Goal: Information Seeking & Learning: Learn about a topic

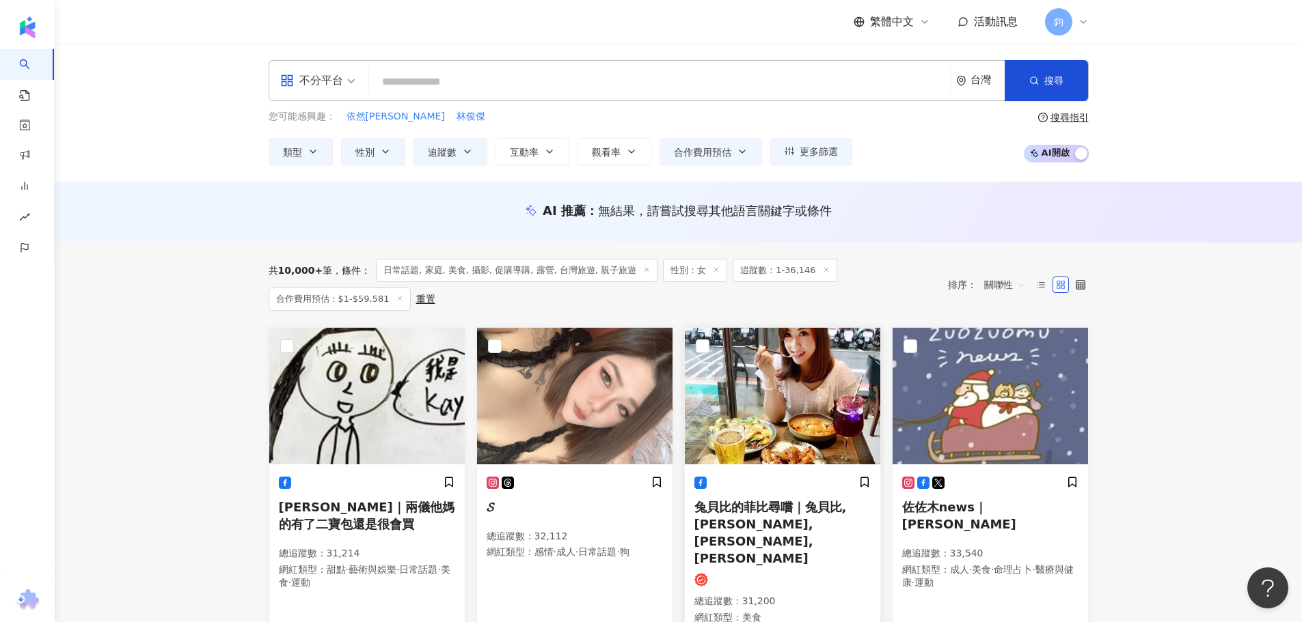
scroll to position [205, 0]
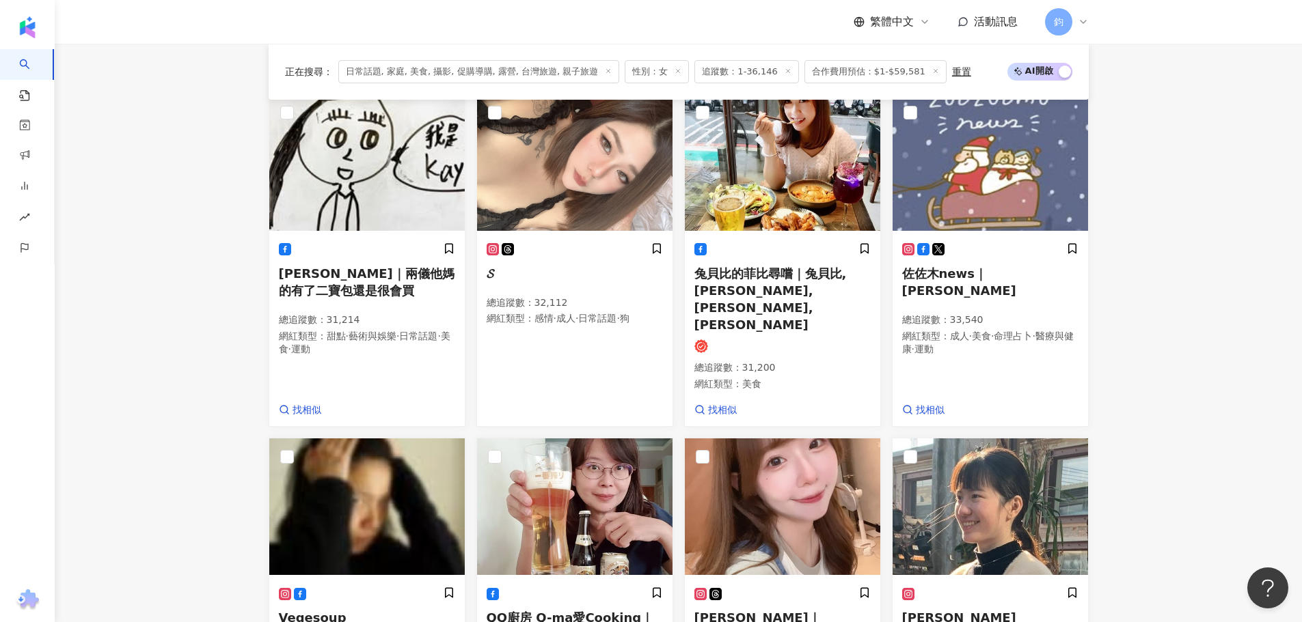
click at [1155, 287] on main "不分平台 台灣 搜尋 您可能感興趣： 依然范特西 林俊傑 類型 性別 追蹤數 互動率 觀看率 合作費用預估 更多篩選 搜尋指引 AI 開啟 AI 關閉 AI …" at bounding box center [678, 609] width 1247 height 1541
click at [1209, 163] on main "不分平台 台灣 搜尋 您可能感興趣： 依然范特西 林俊傑 類型 性別 追蹤數 互動率 觀看率 合作費用預估 更多篩選 搜尋指引 AI 開啟 AI 關閉 AI …" at bounding box center [678, 609] width 1247 height 1541
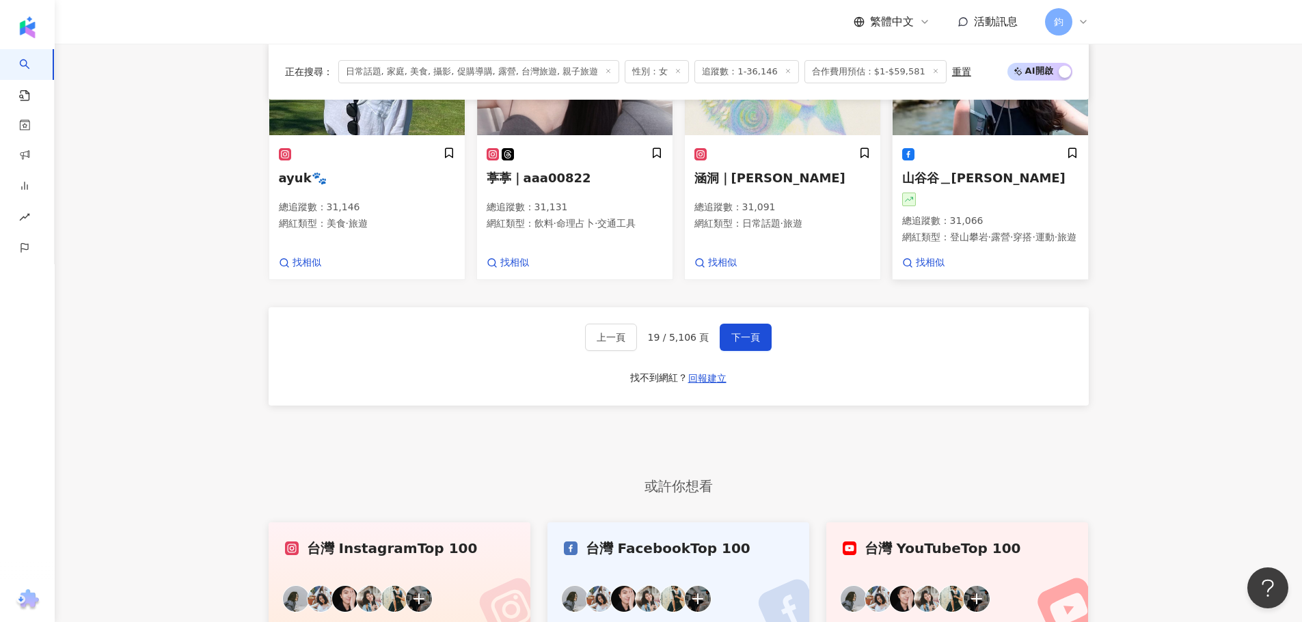
scroll to position [957, 0]
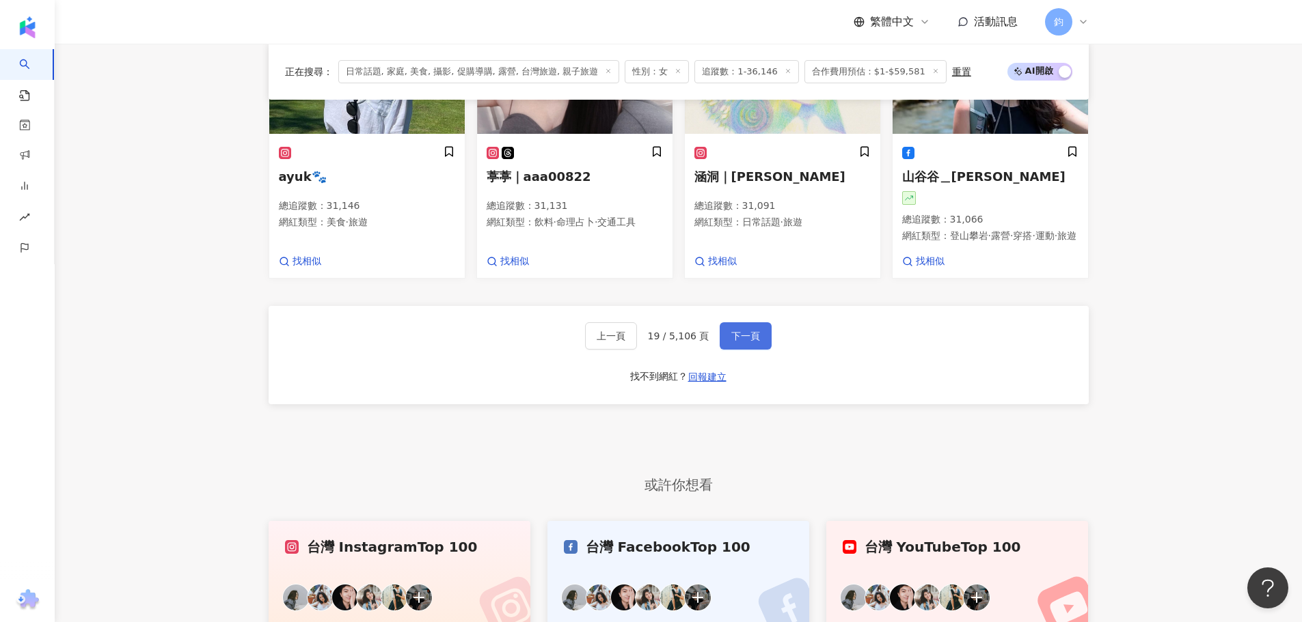
click at [756, 331] on span "下一頁" at bounding box center [745, 336] width 29 height 11
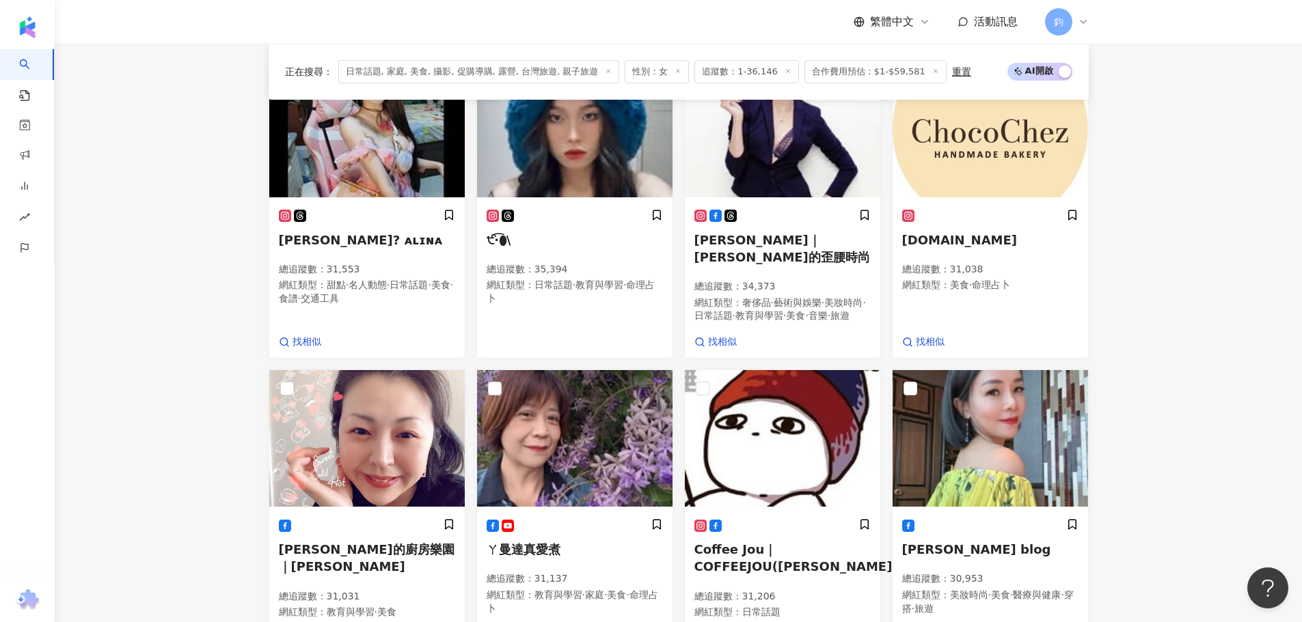
scroll to position [273, 0]
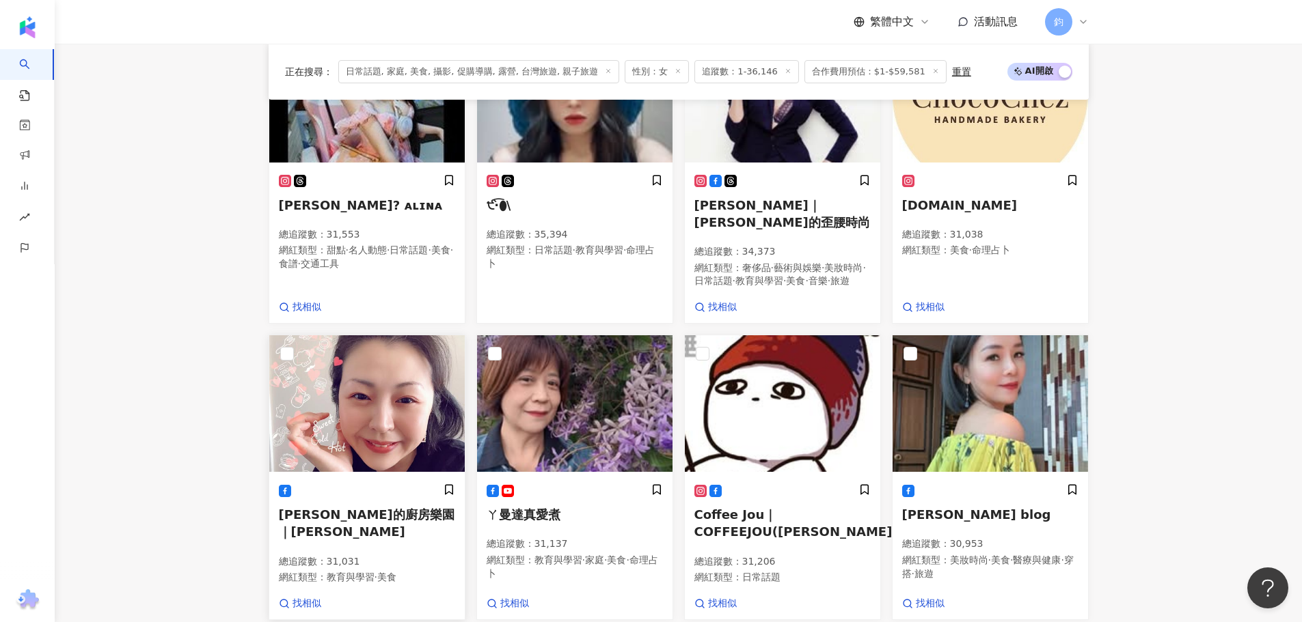
click at [404, 446] on img at bounding box center [366, 403] width 195 height 137
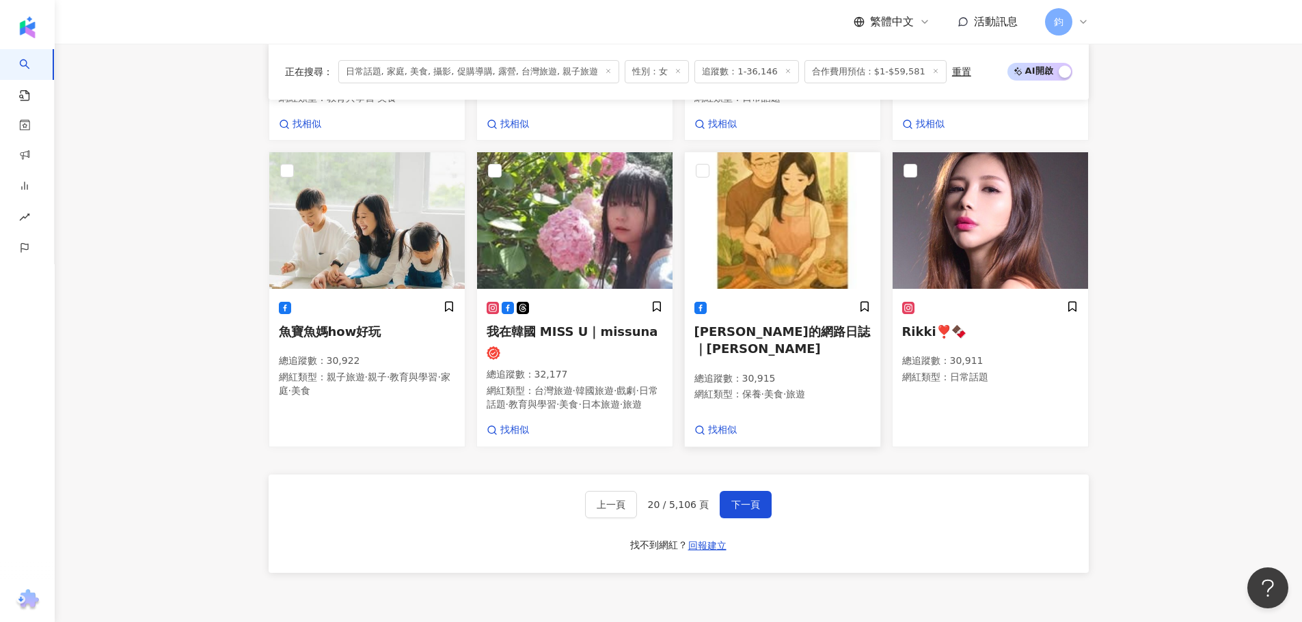
scroll to position [752, 0]
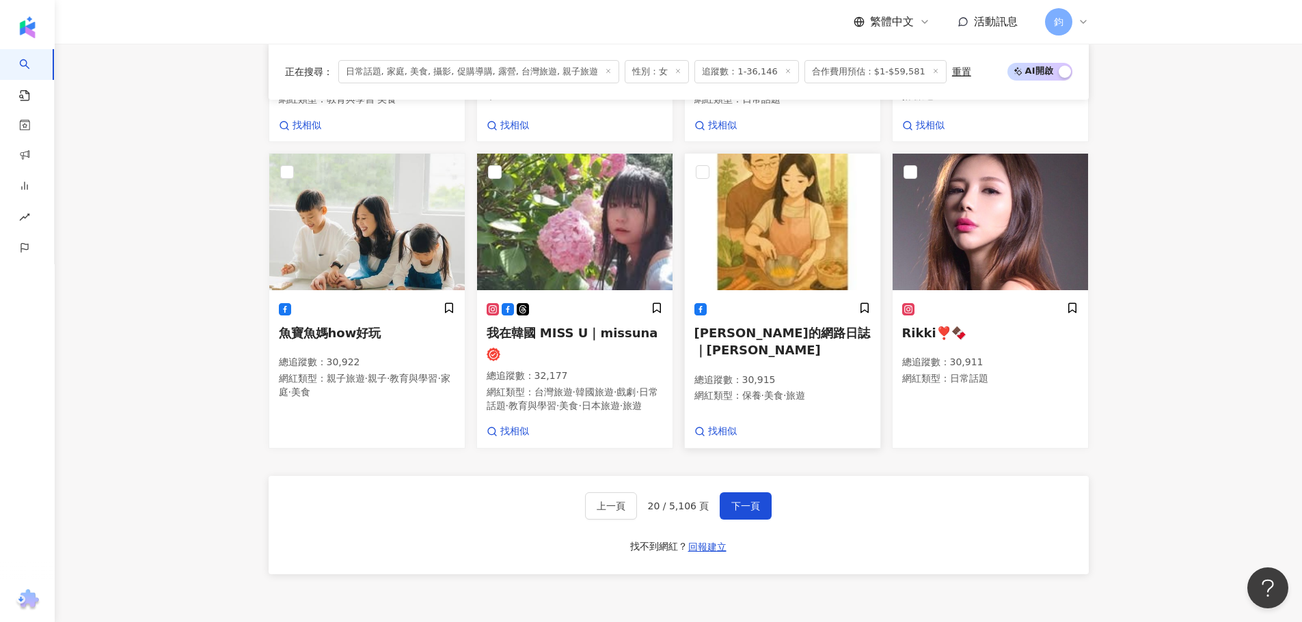
click at [755, 316] on div at bounding box center [782, 309] width 176 height 14
click at [744, 512] on span "下一頁" at bounding box center [745, 506] width 29 height 11
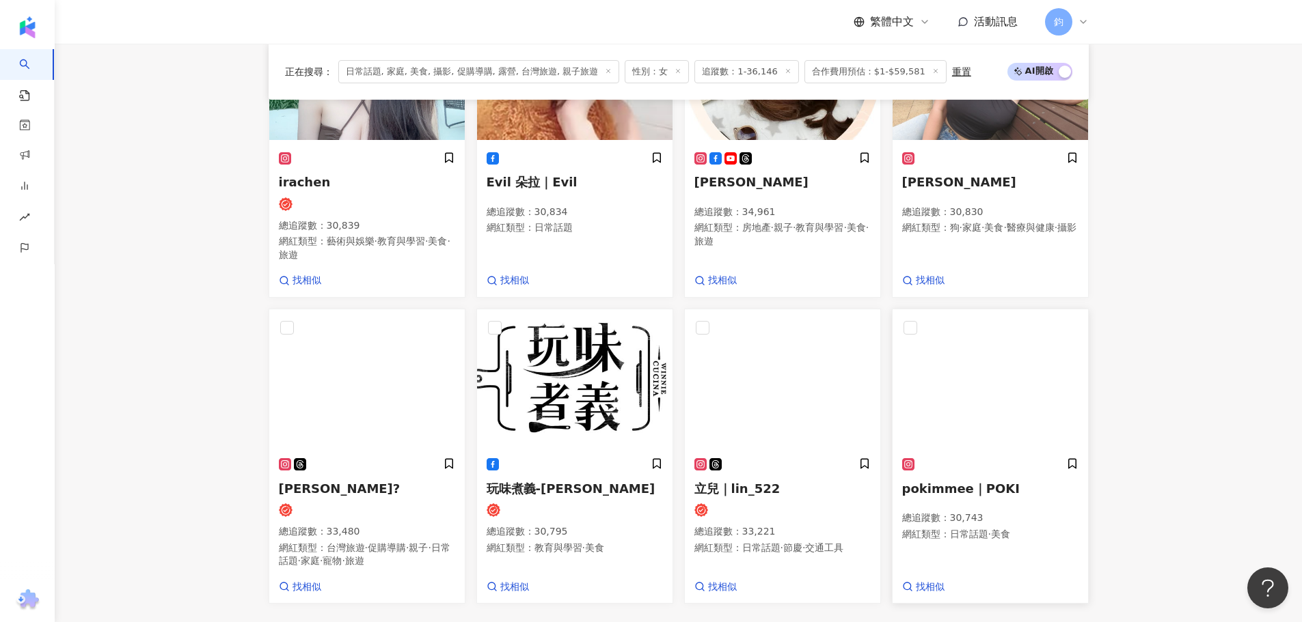
scroll to position [748, 0]
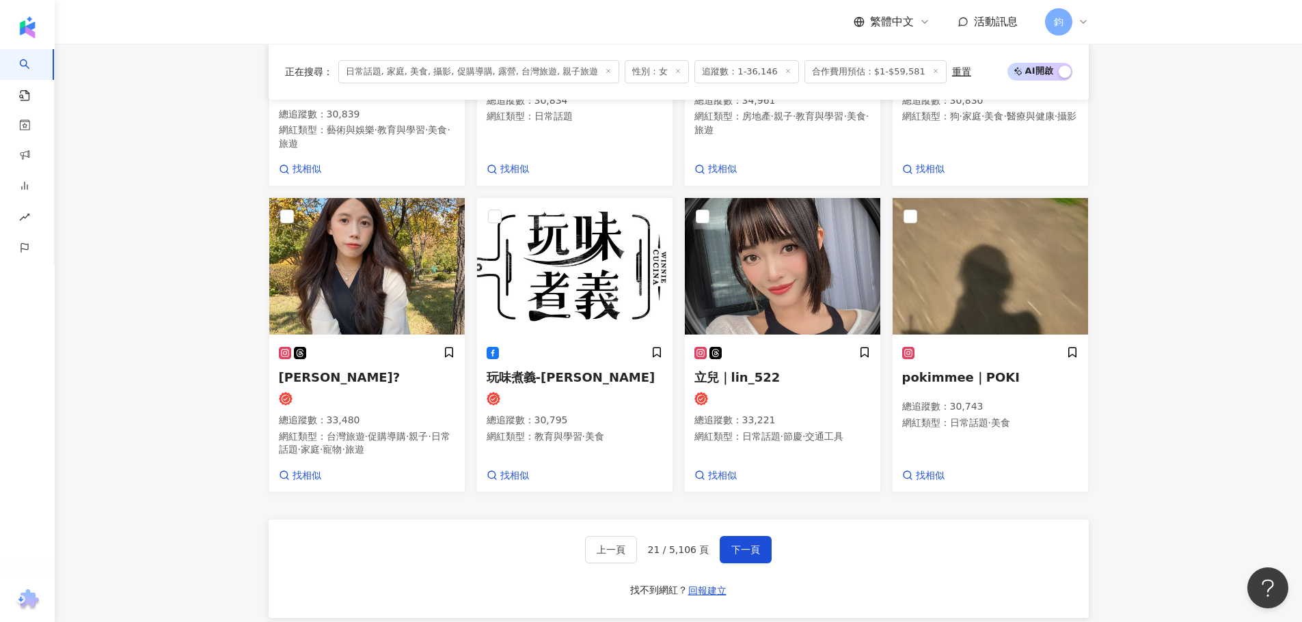
click at [1240, 288] on main "不分平台 台灣 搜尋 您可能感興趣： 依然范特西 林俊傑 類型 性別 追蹤數 互動率 觀看率 合作費用預估 更多篩選 搜尋指引 AI 開啟 AI 關閉 AI …" at bounding box center [678, 69] width 1247 height 1547
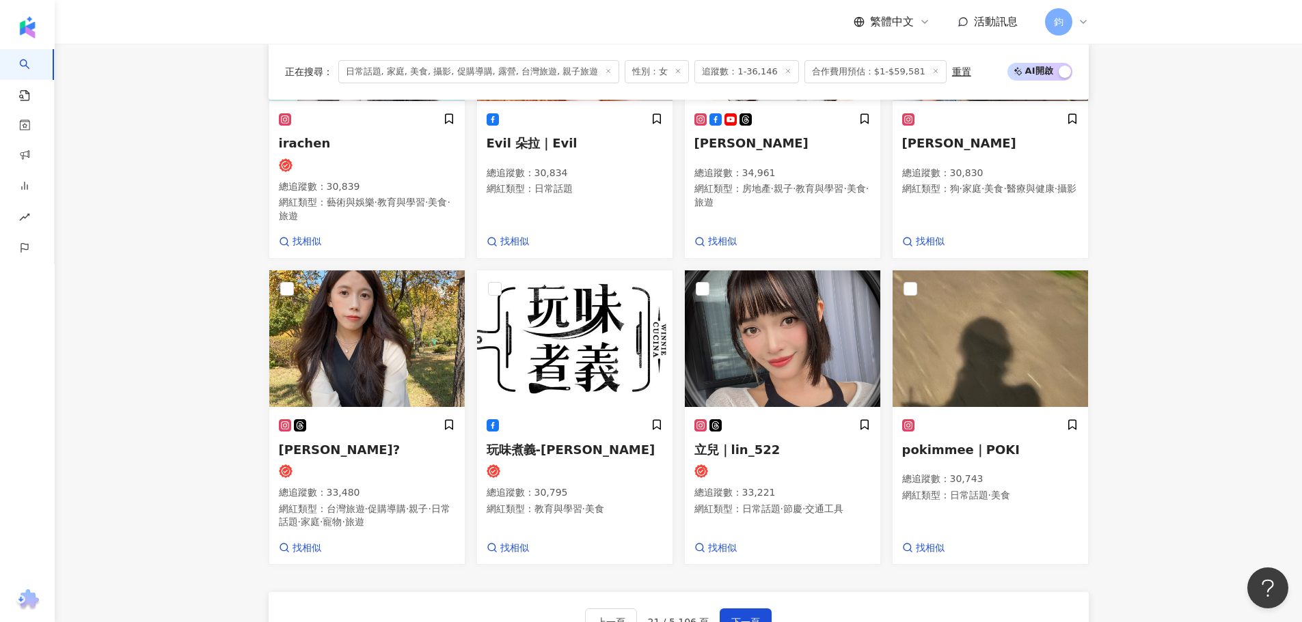
scroll to position [1101, 0]
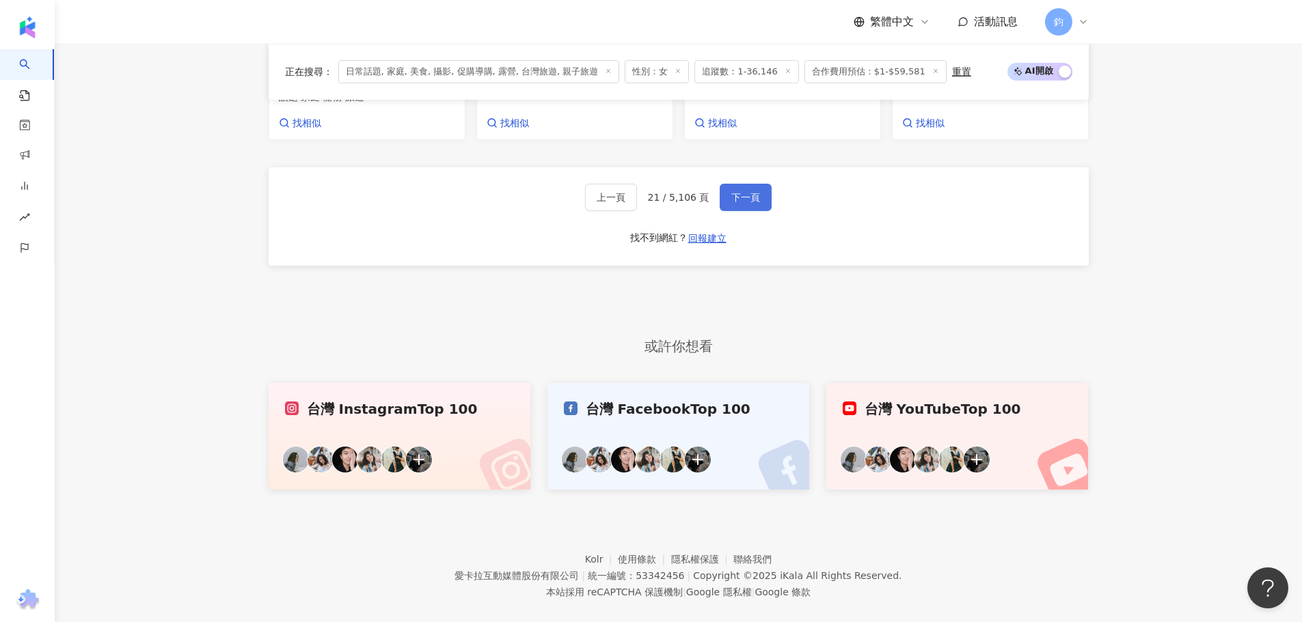
click at [749, 187] on button "下一頁" at bounding box center [745, 197] width 52 height 27
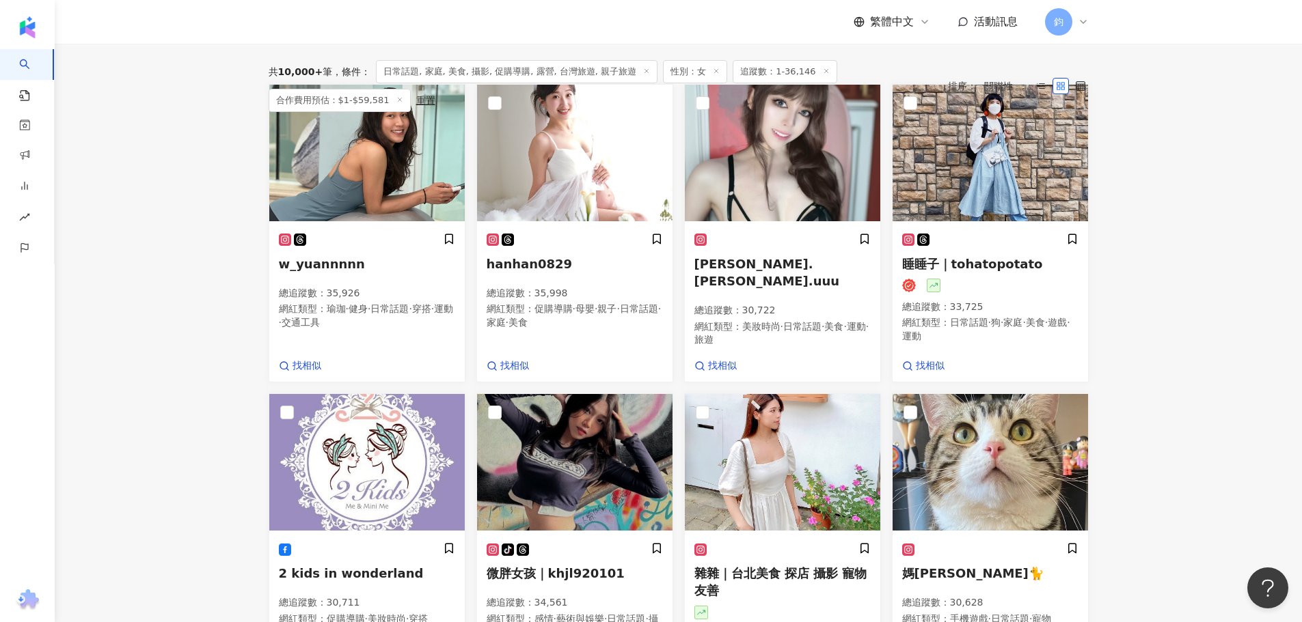
scroll to position [130, 0]
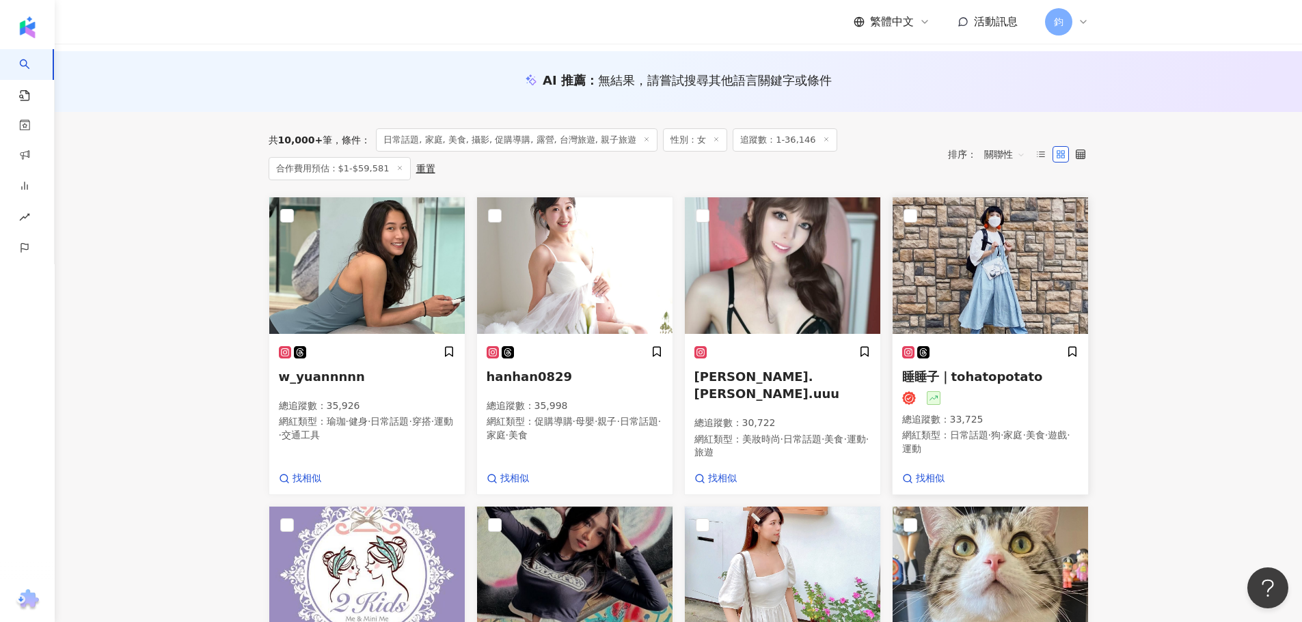
click at [991, 279] on img at bounding box center [989, 265] width 195 height 137
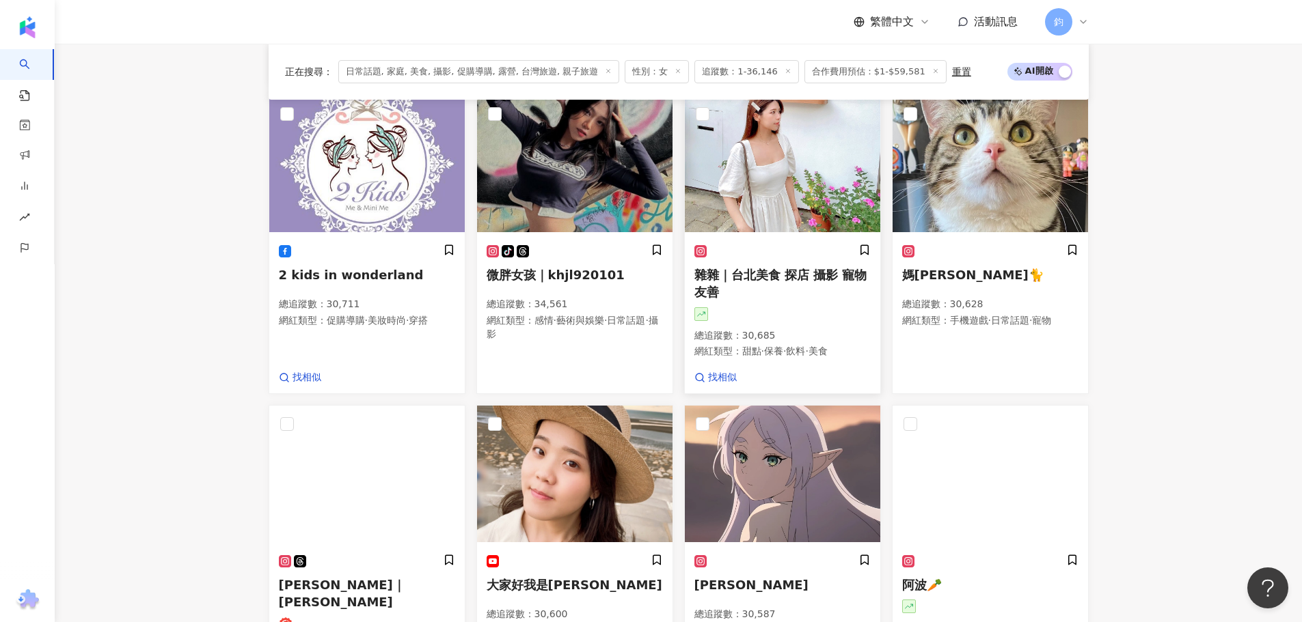
scroll to position [512, 0]
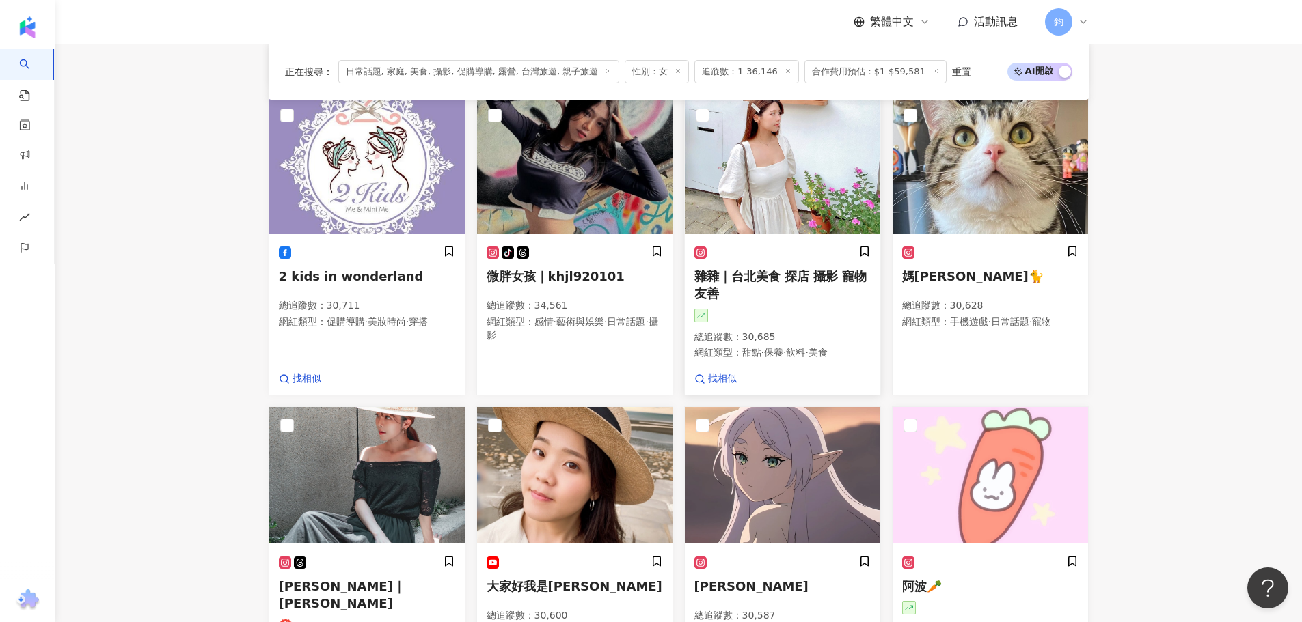
click at [754, 203] on img at bounding box center [782, 165] width 195 height 137
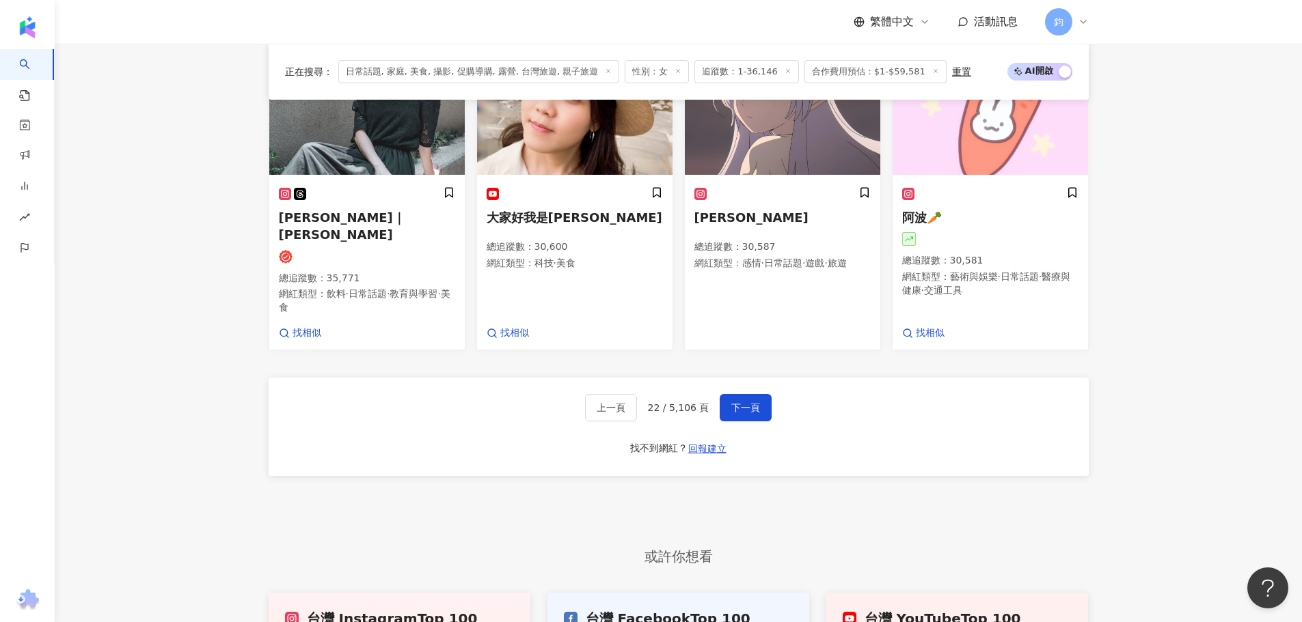
scroll to position [893, 0]
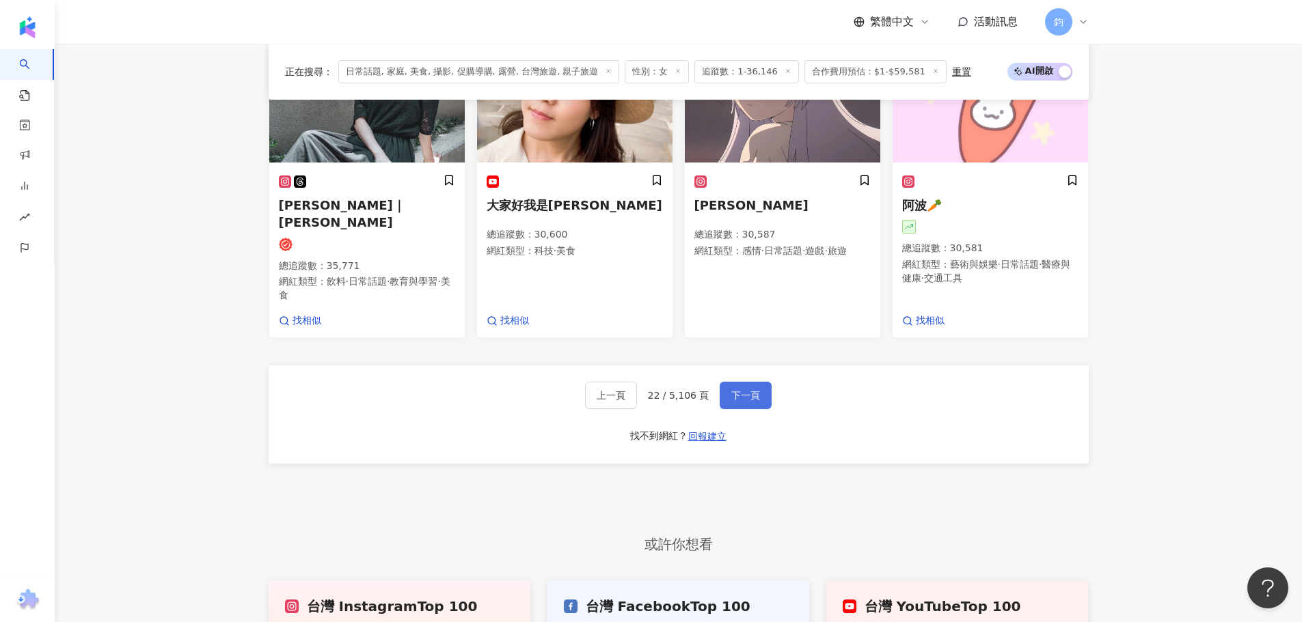
click at [742, 390] on span "下一頁" at bounding box center [745, 395] width 29 height 11
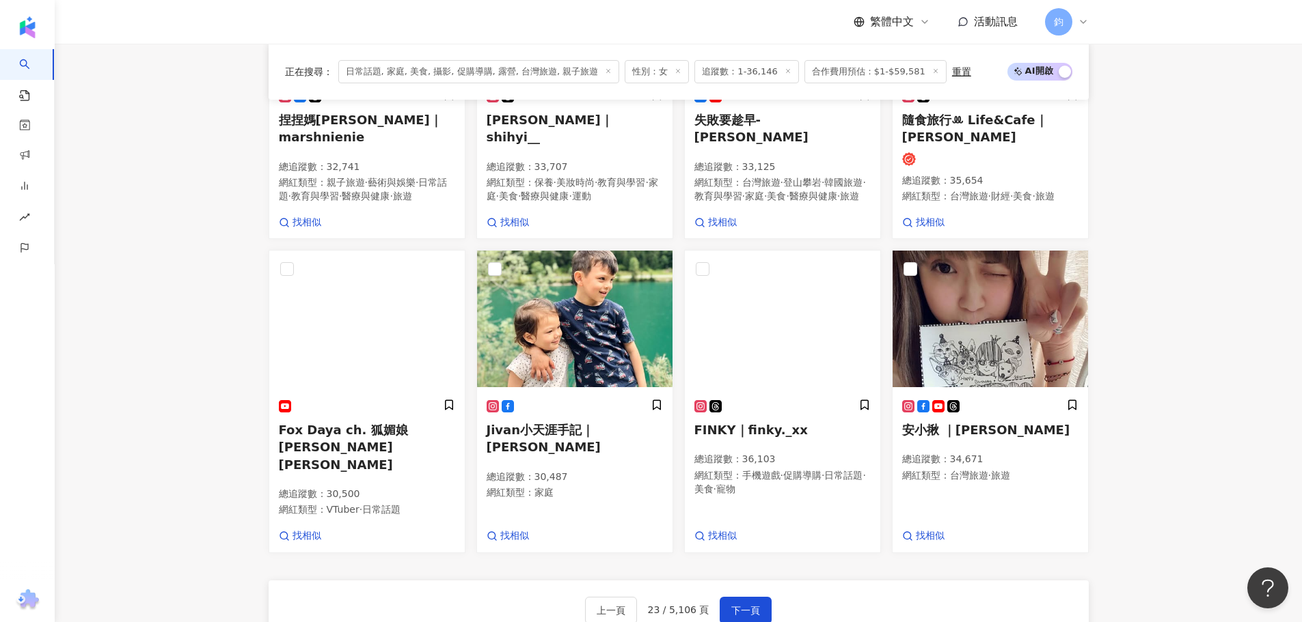
scroll to position [683, 0]
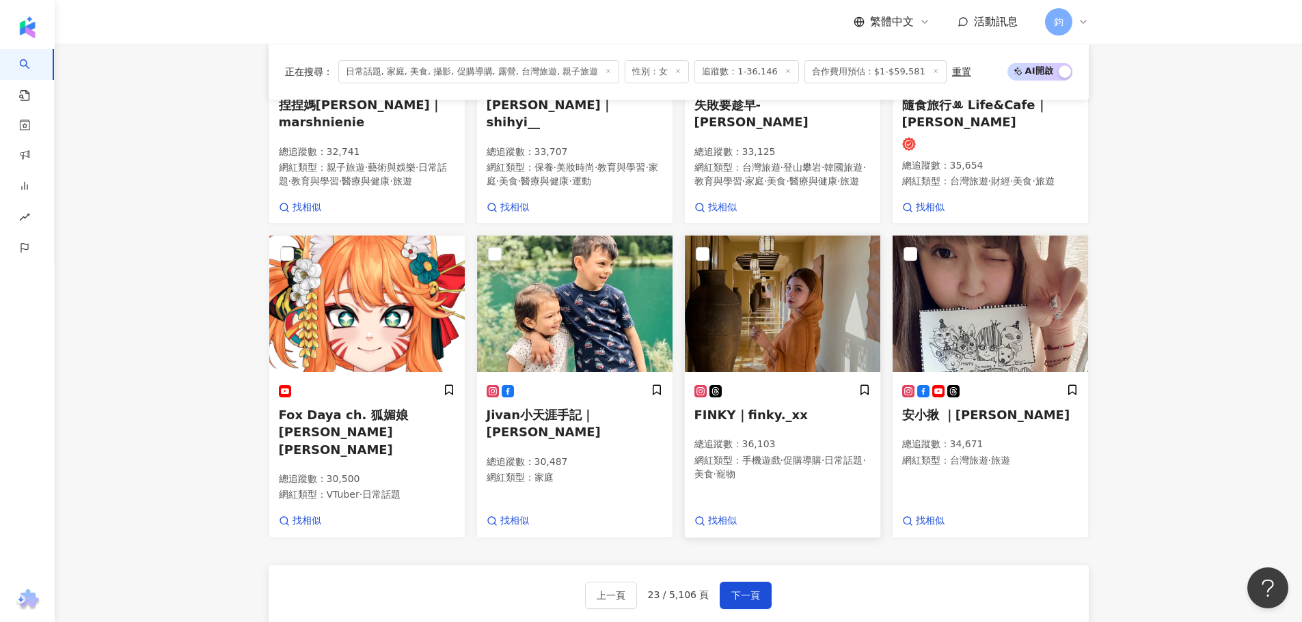
click at [755, 389] on div "FINKY｜finky._xx 總追蹤數 ： 36,103 網紅類型 ： 手機遊戲 · 促購導購 · 日常話題 · 美食 · 寵物" at bounding box center [782, 438] width 176 height 109
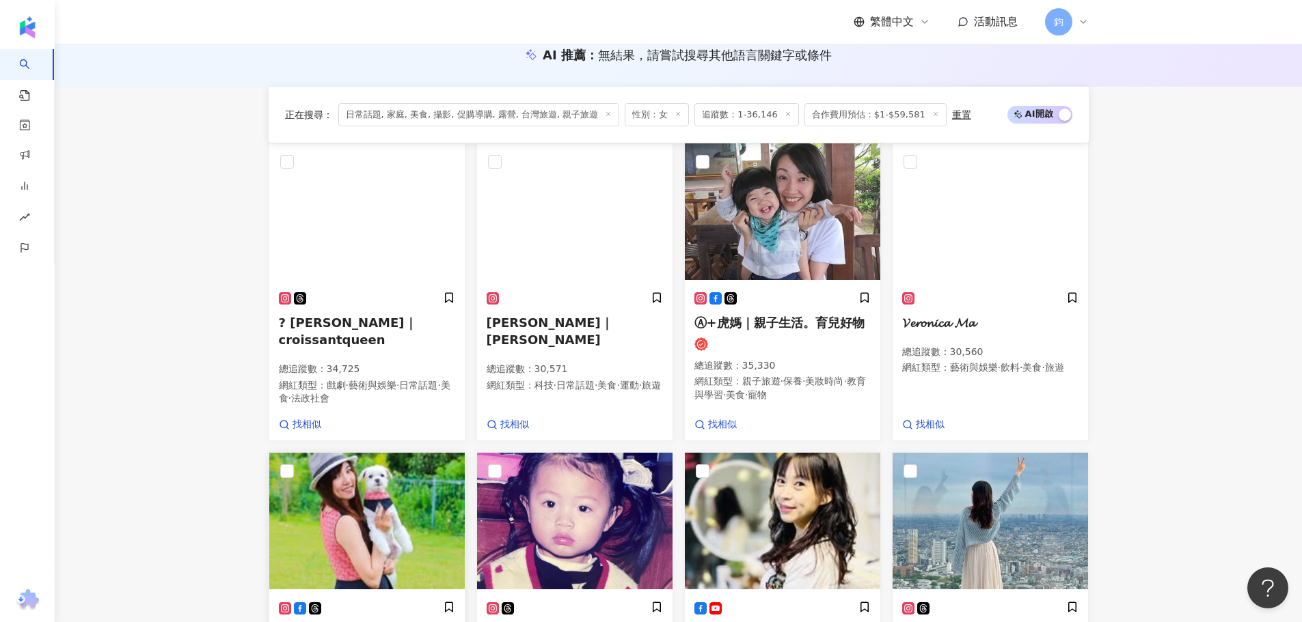
scroll to position [137, 0]
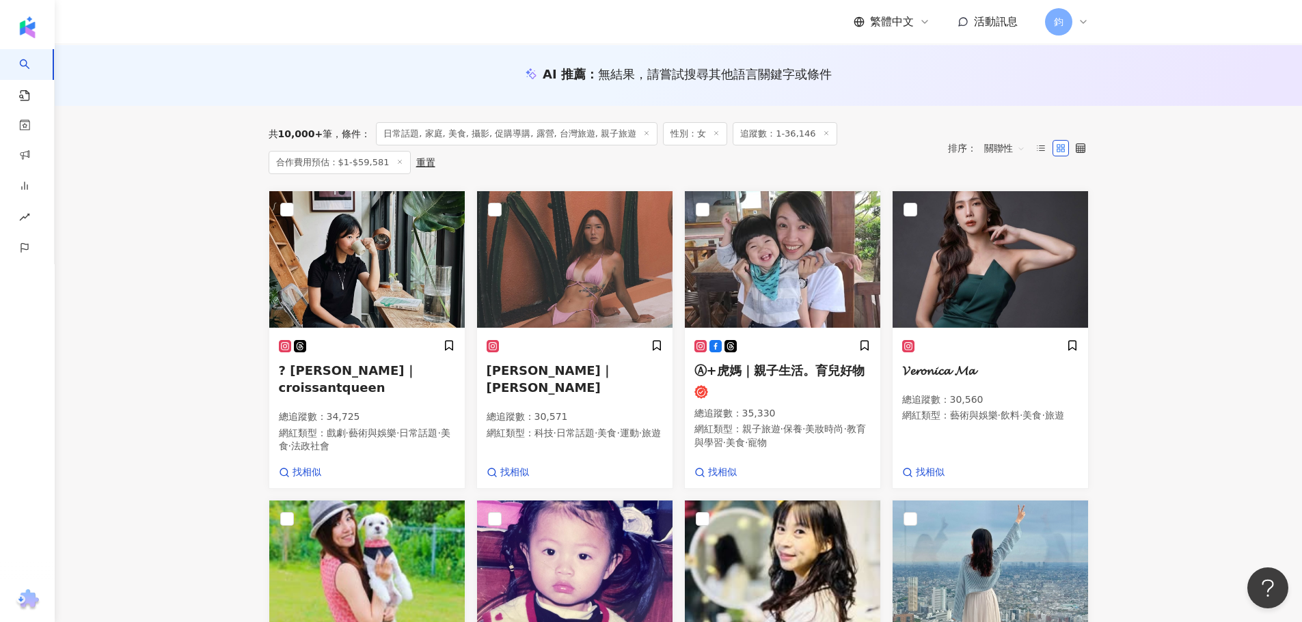
click at [831, 372] on span "Ⓐ+虎媽｜親子生活。育兒好物" at bounding box center [779, 370] width 170 height 14
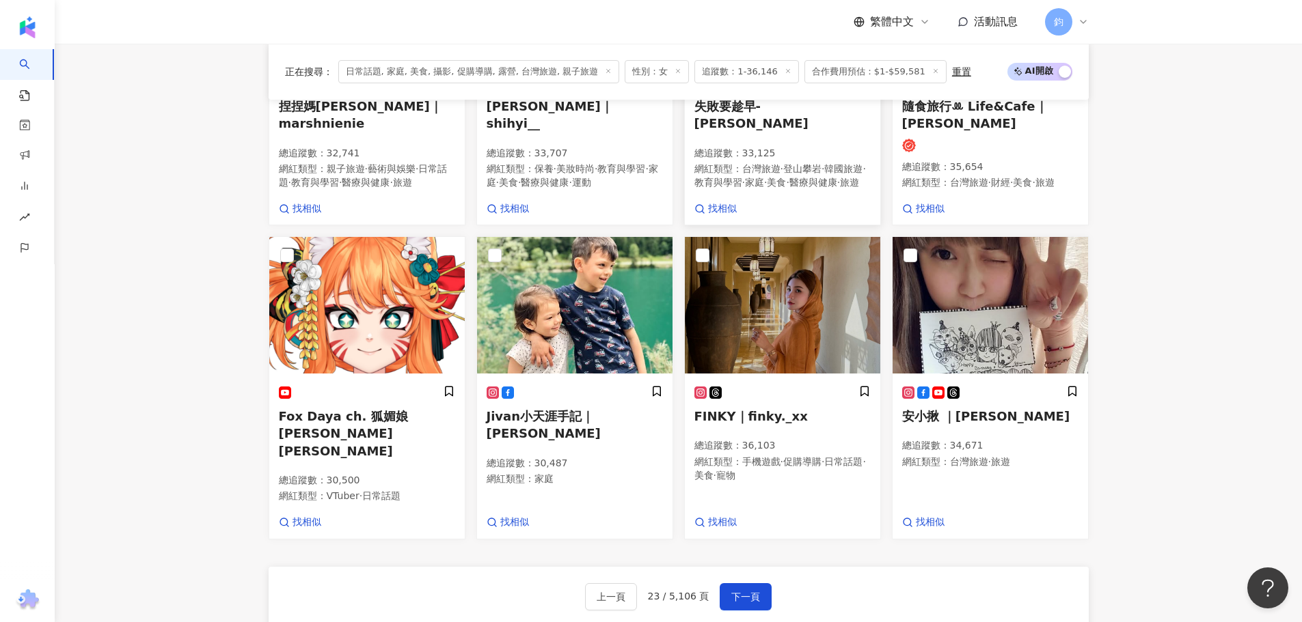
scroll to position [683, 0]
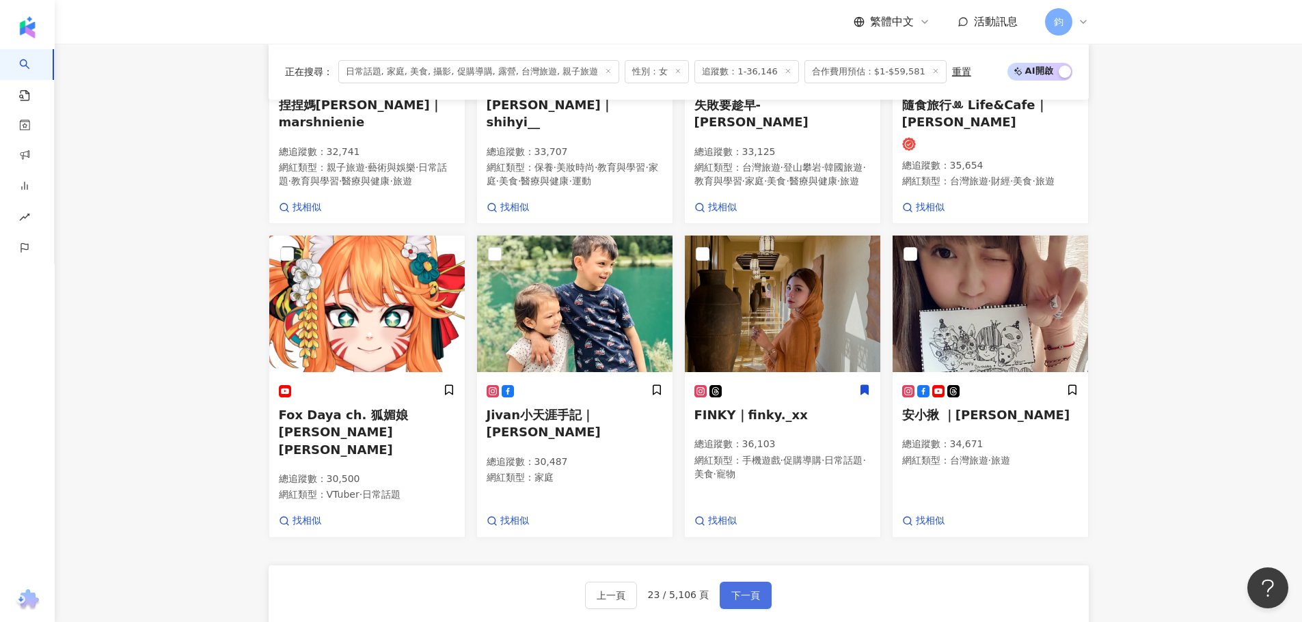
click at [742, 582] on button "下一頁" at bounding box center [745, 595] width 52 height 27
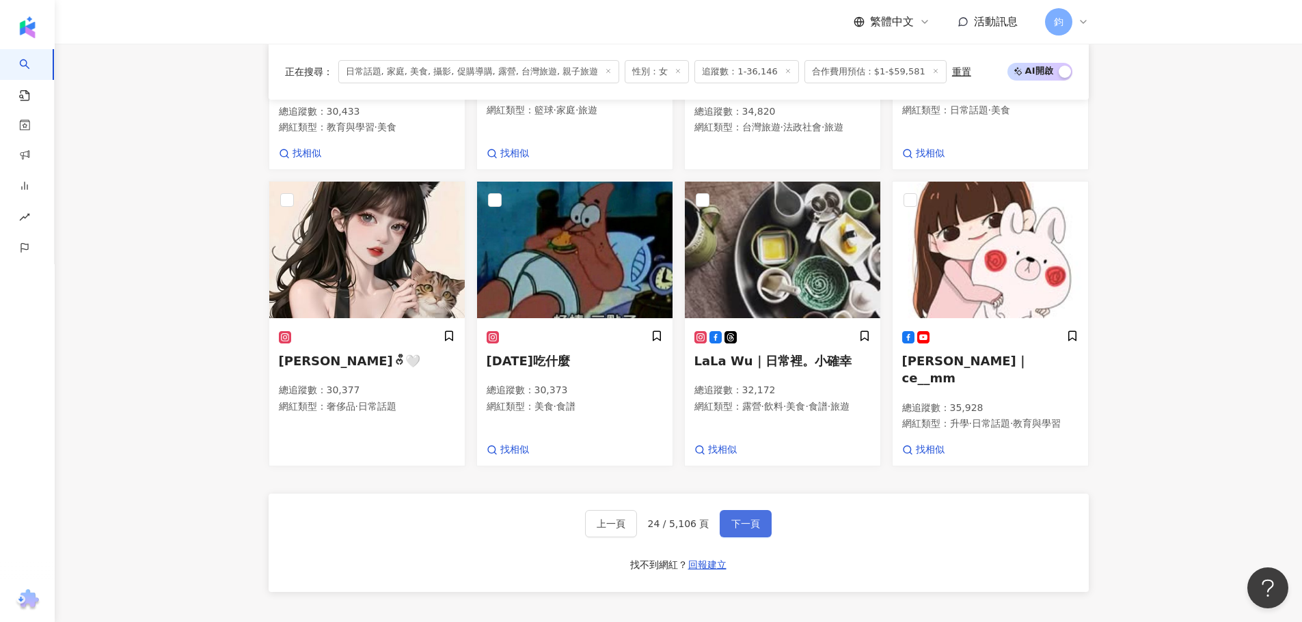
scroll to position [723, 0]
click at [731, 519] on span "下一頁" at bounding box center [745, 524] width 29 height 11
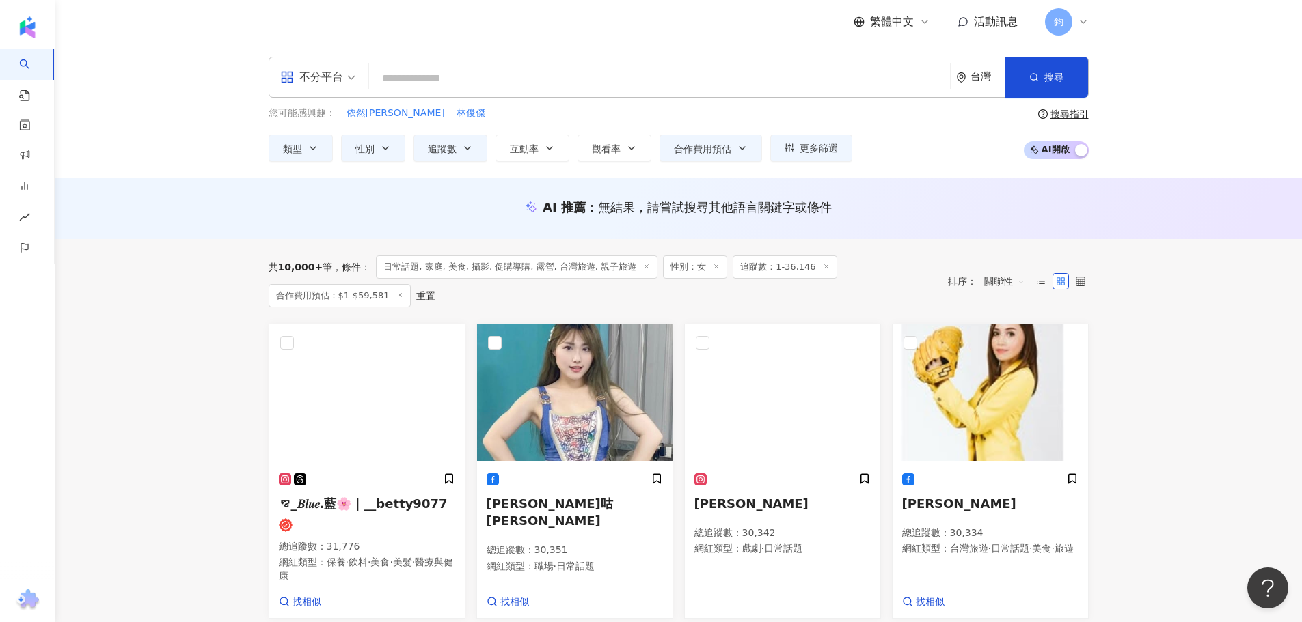
scroll to position [0, 0]
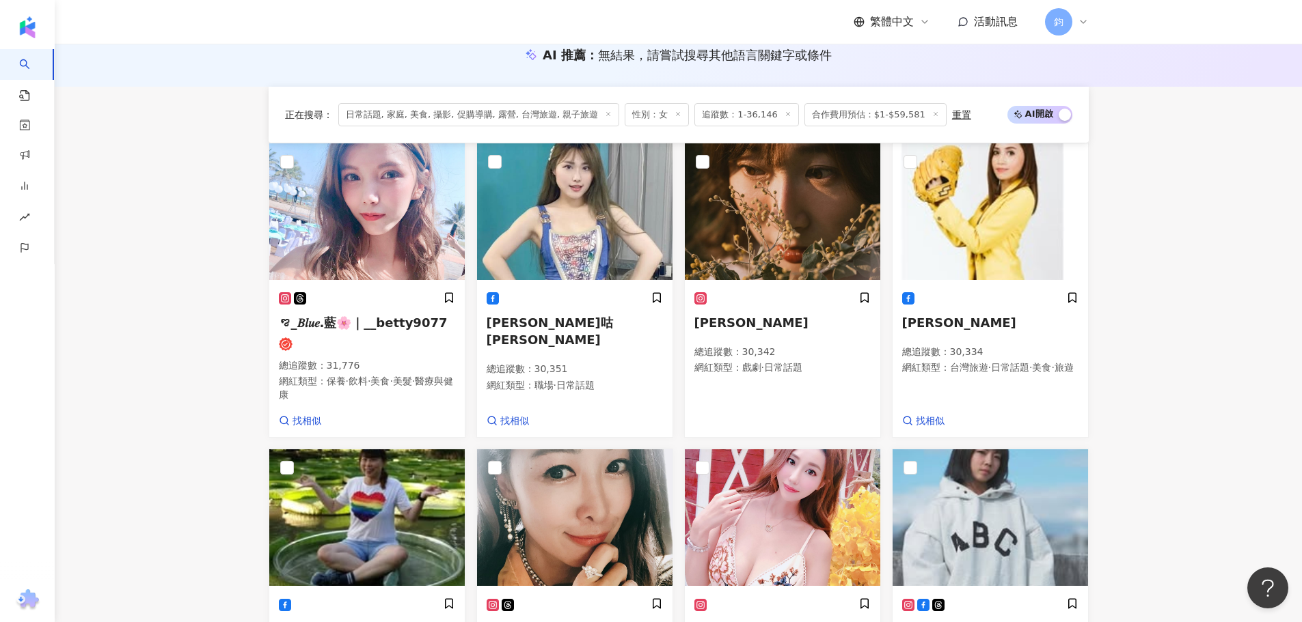
scroll to position [313, 0]
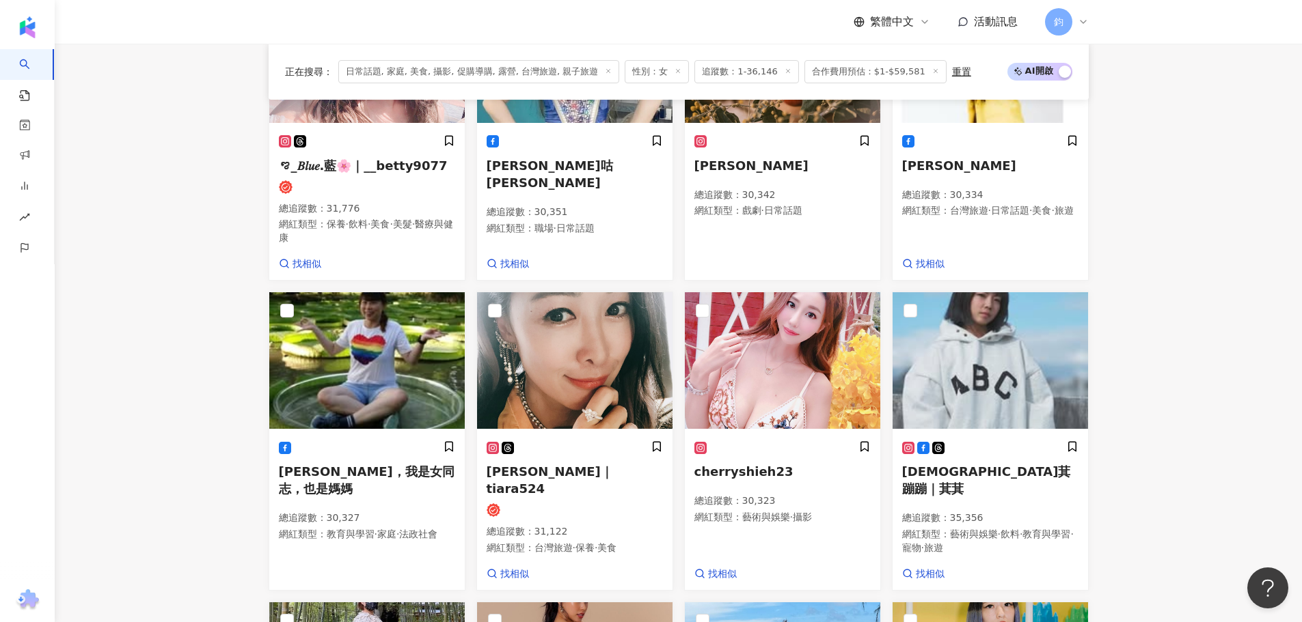
click at [1233, 227] on main "不分平台 台灣 搜尋 您可能感興趣： 依然范特西 林俊傑 類型 性別 追蹤數 互動率 觀看率 合作費用預估 更多篩選 搜尋指引 AI 開啟 AI 關閉 AI …" at bounding box center [678, 497] width 1247 height 1533
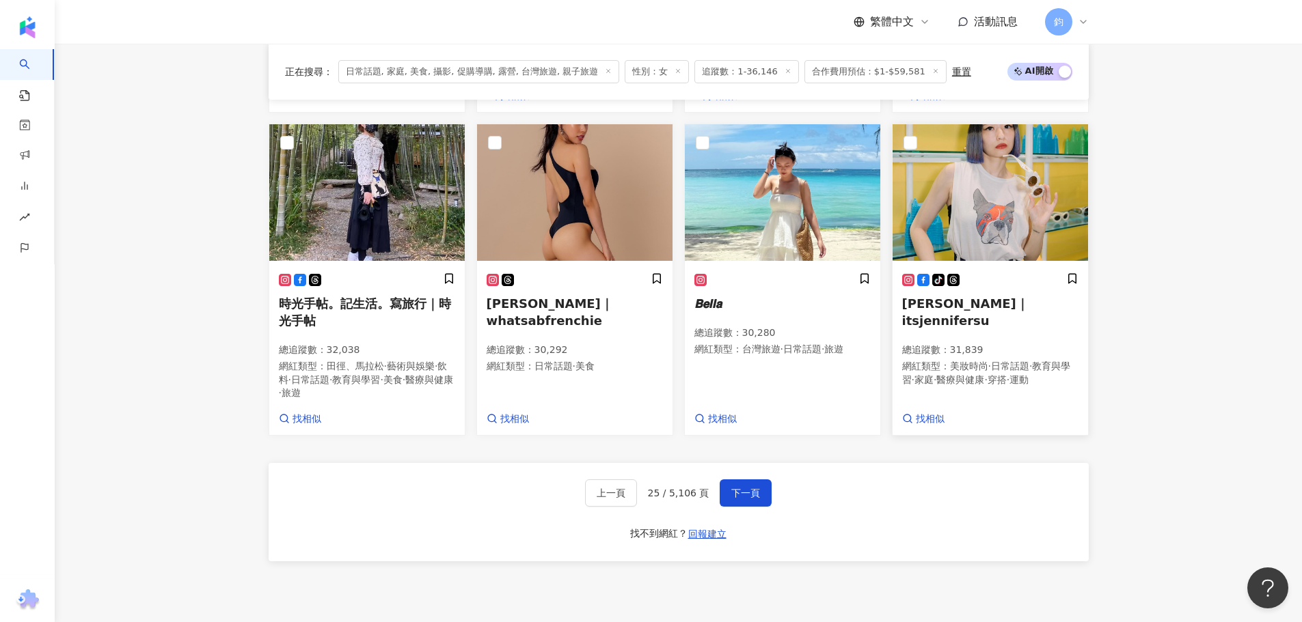
scroll to position [655, 0]
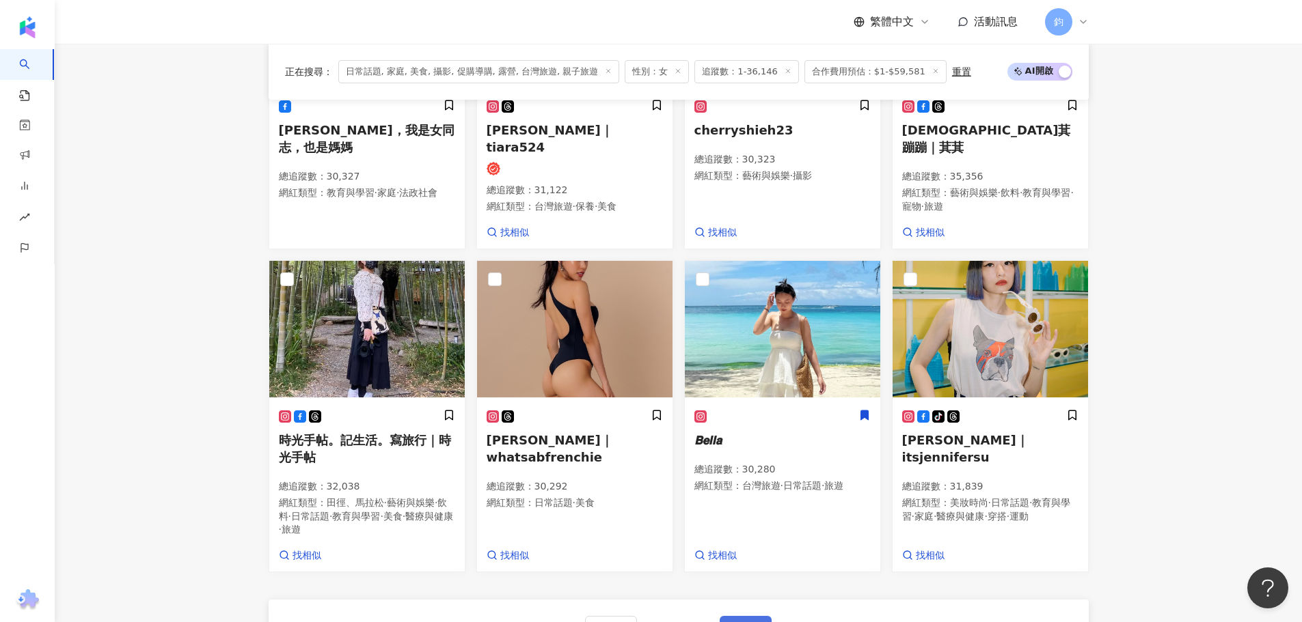
click at [752, 622] on span "下一頁" at bounding box center [745, 629] width 29 height 11
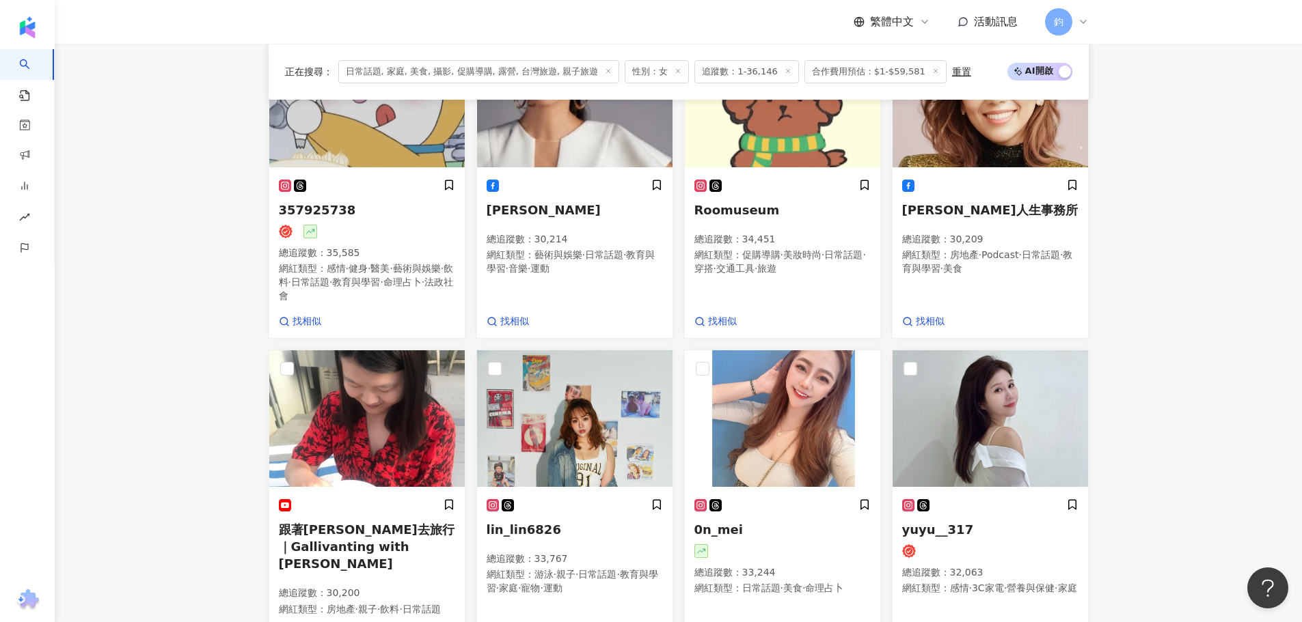
scroll to position [245, 0]
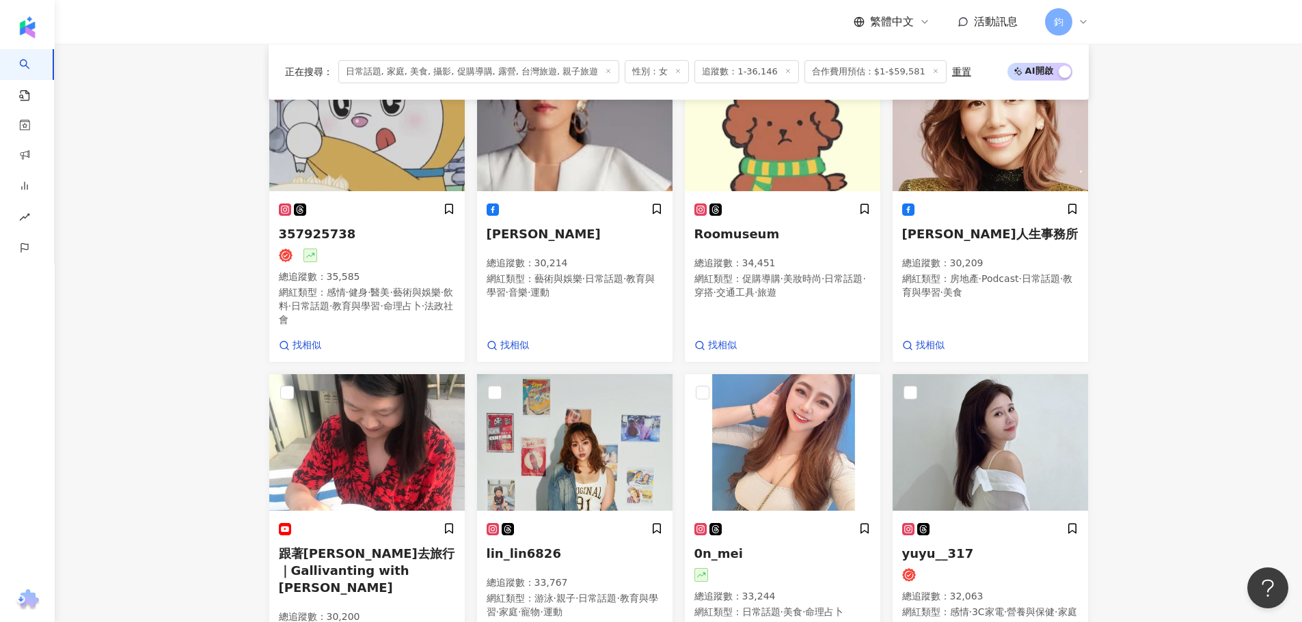
click at [1247, 330] on main "不分平台 台灣 搜尋 您可能感興趣： 依然范特西 林俊傑 類型 性別 追蹤數 互動率 觀看率 合作費用預估 更多篩選 搜尋指引 AI 開啟 AI 關閉 AI …" at bounding box center [678, 558] width 1247 height 1519
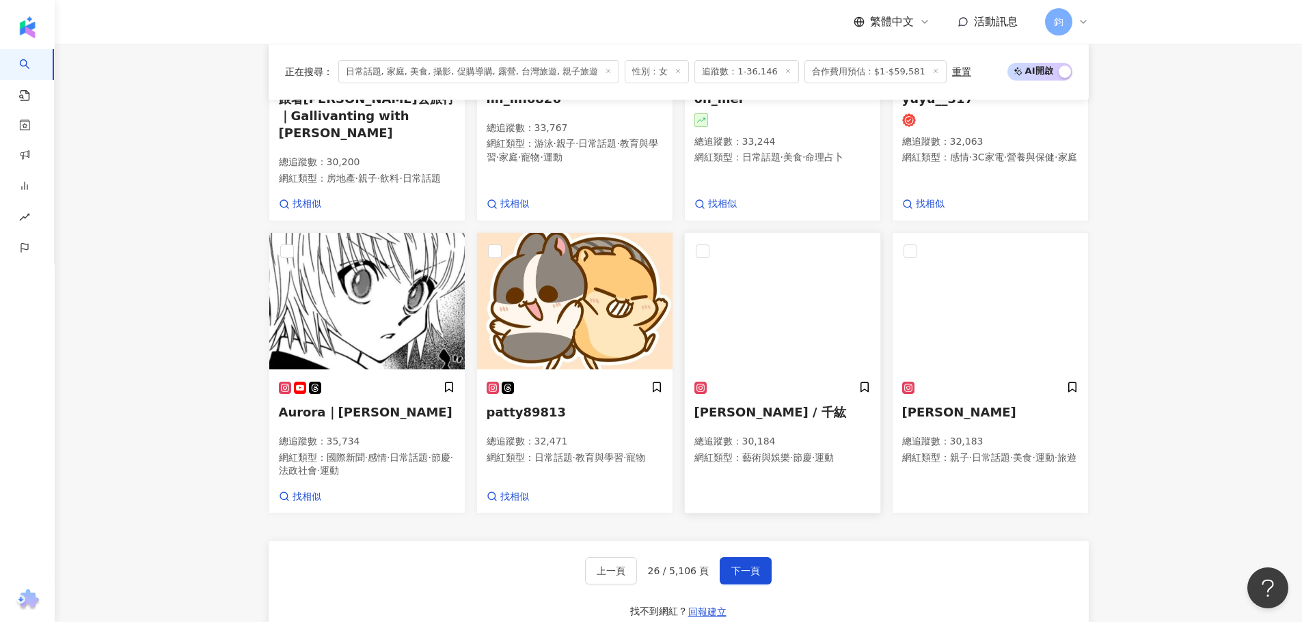
scroll to position [831, 0]
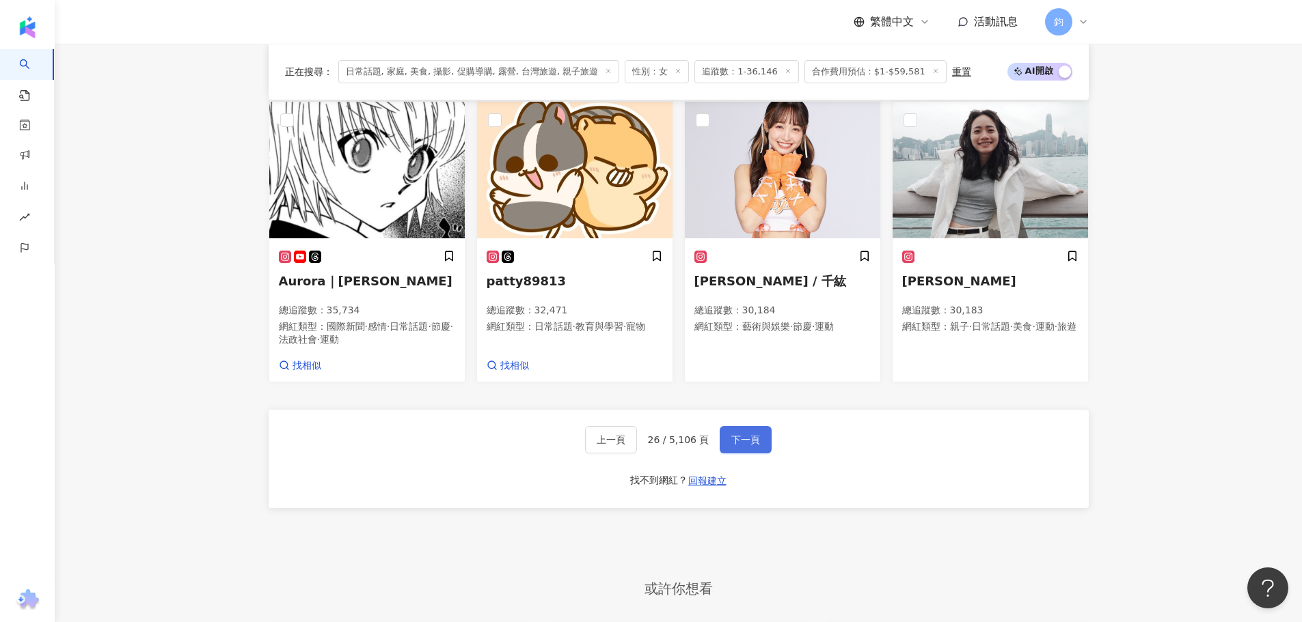
click at [756, 435] on span "下一頁" at bounding box center [745, 440] width 29 height 11
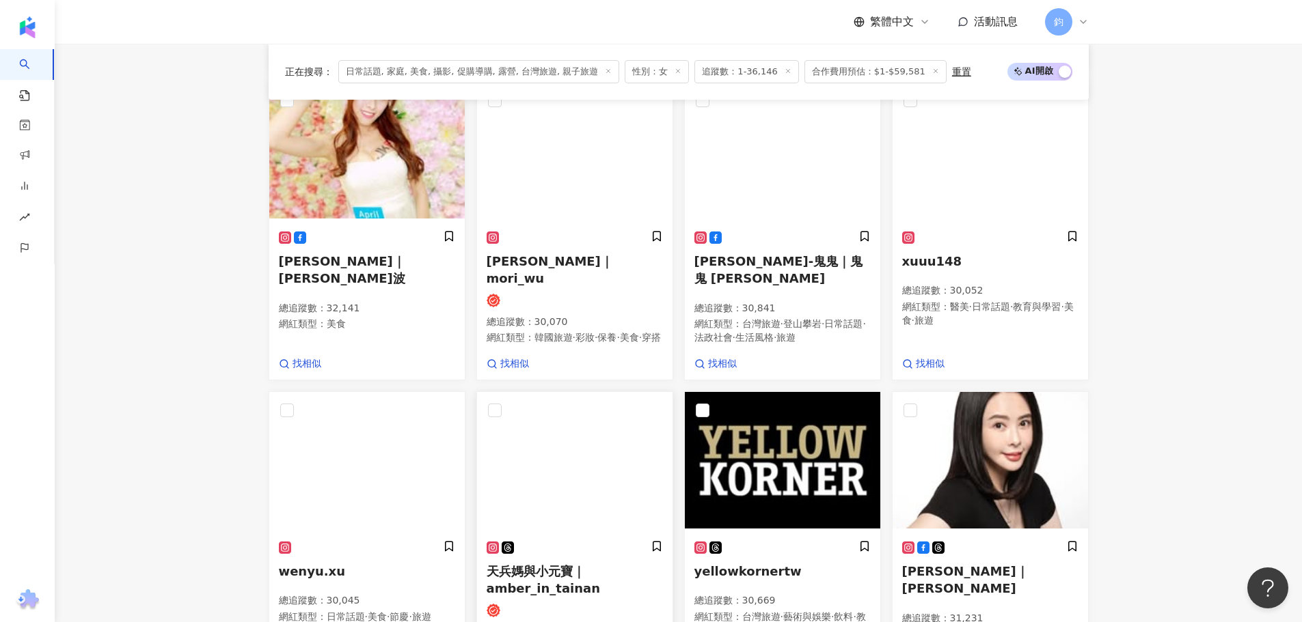
scroll to position [558, 0]
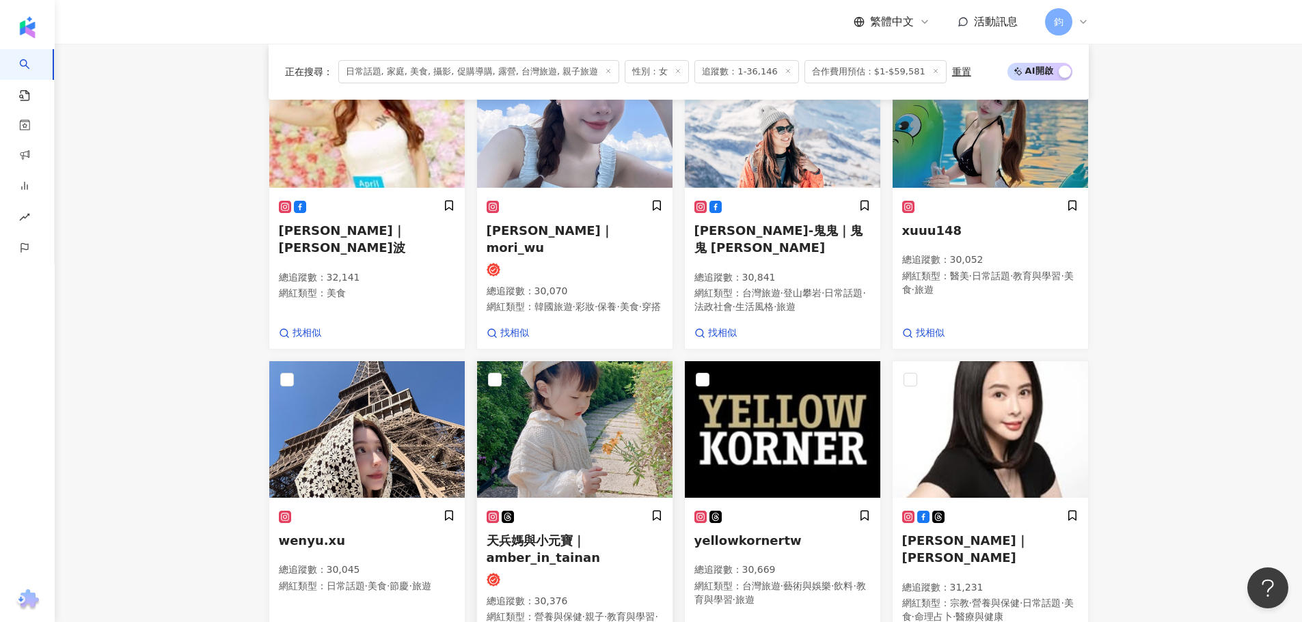
click at [580, 534] on span "天兵媽與小元寶｜amber_in_tainan" at bounding box center [543, 549] width 114 height 31
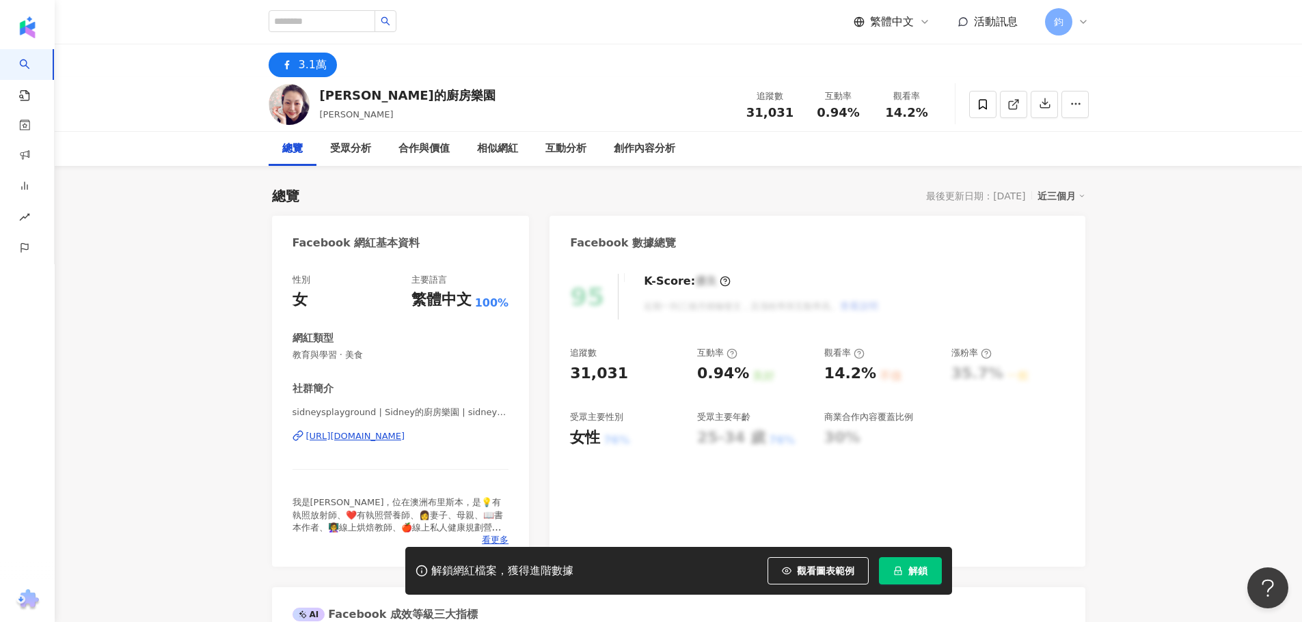
scroll to position [205, 0]
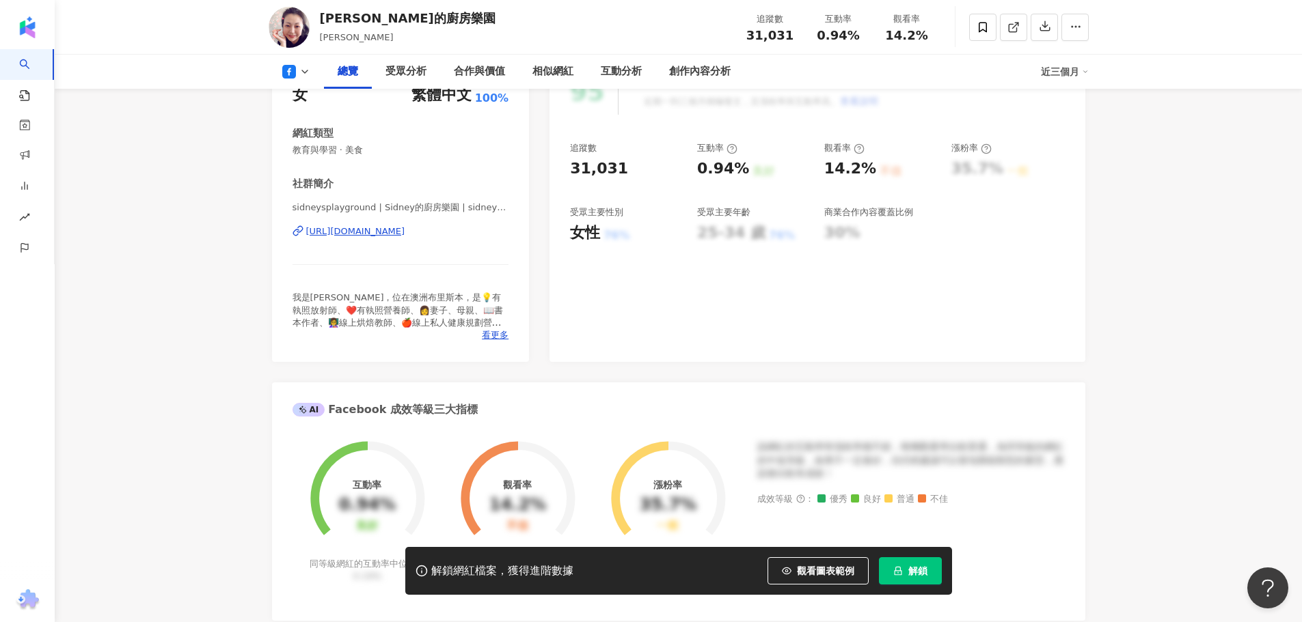
click at [405, 232] on div "https://www.facebook.com/777818692359379" at bounding box center [355, 231] width 99 height 12
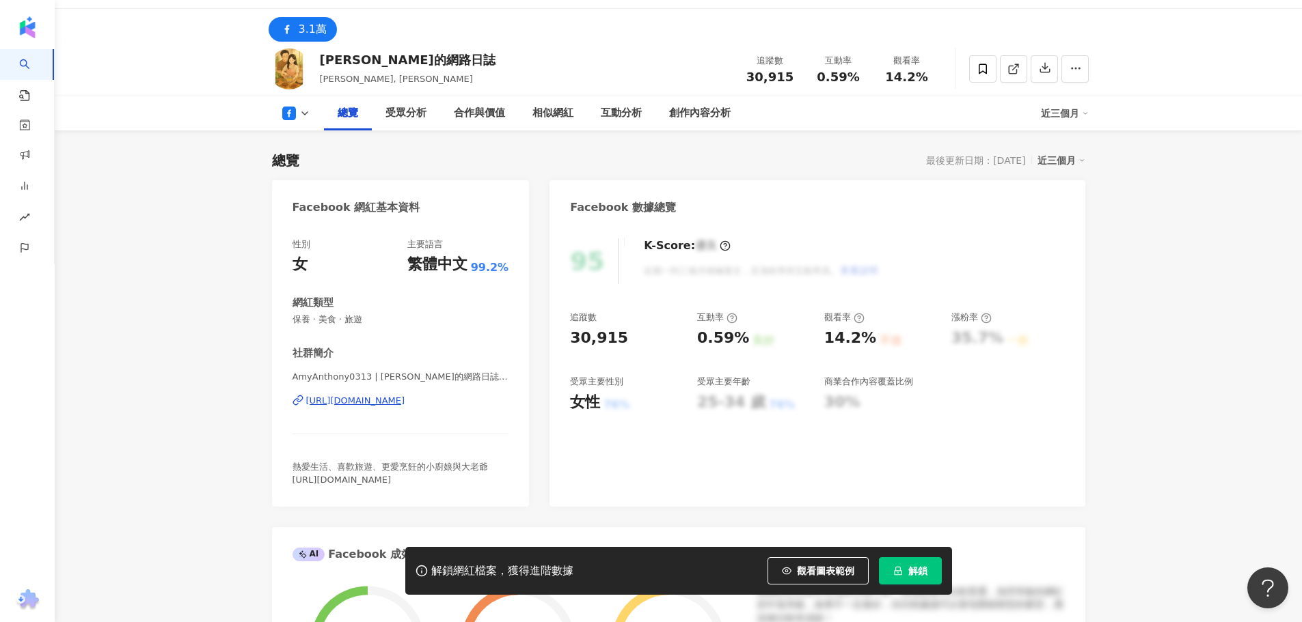
scroll to position [68, 0]
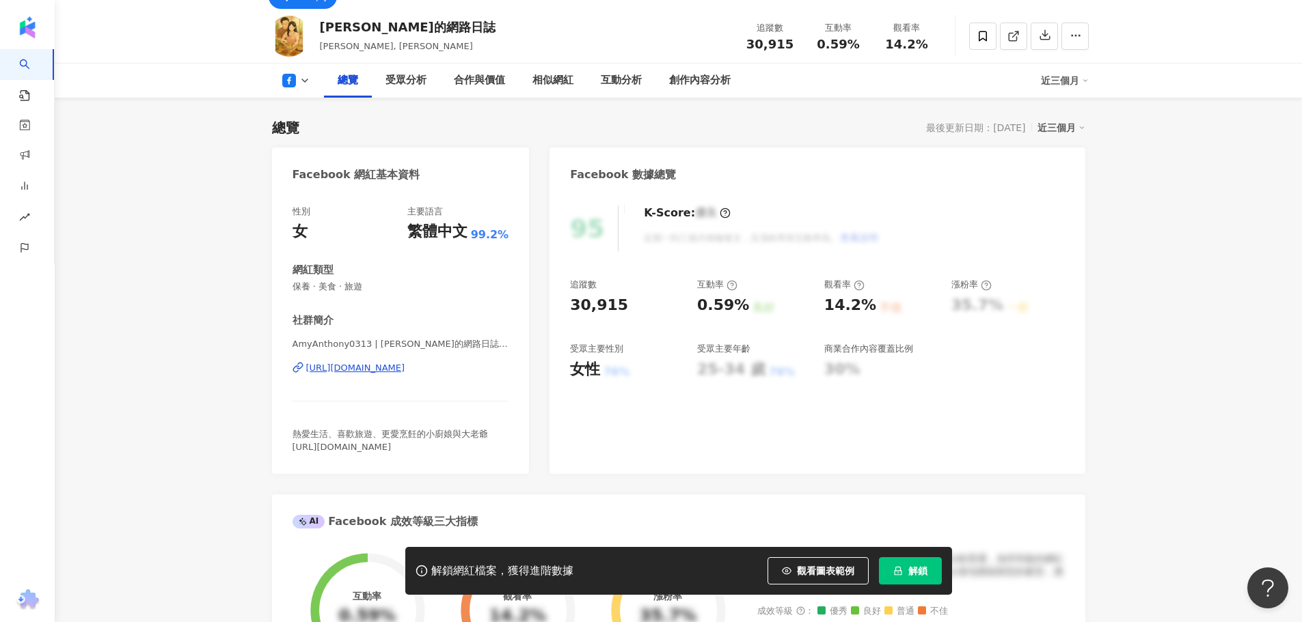
drag, startPoint x: 409, startPoint y: 371, endPoint x: 399, endPoint y: 368, distance: 10.6
click at [405, 371] on div "https://www.facebook.com/437230683006369" at bounding box center [355, 368] width 99 height 12
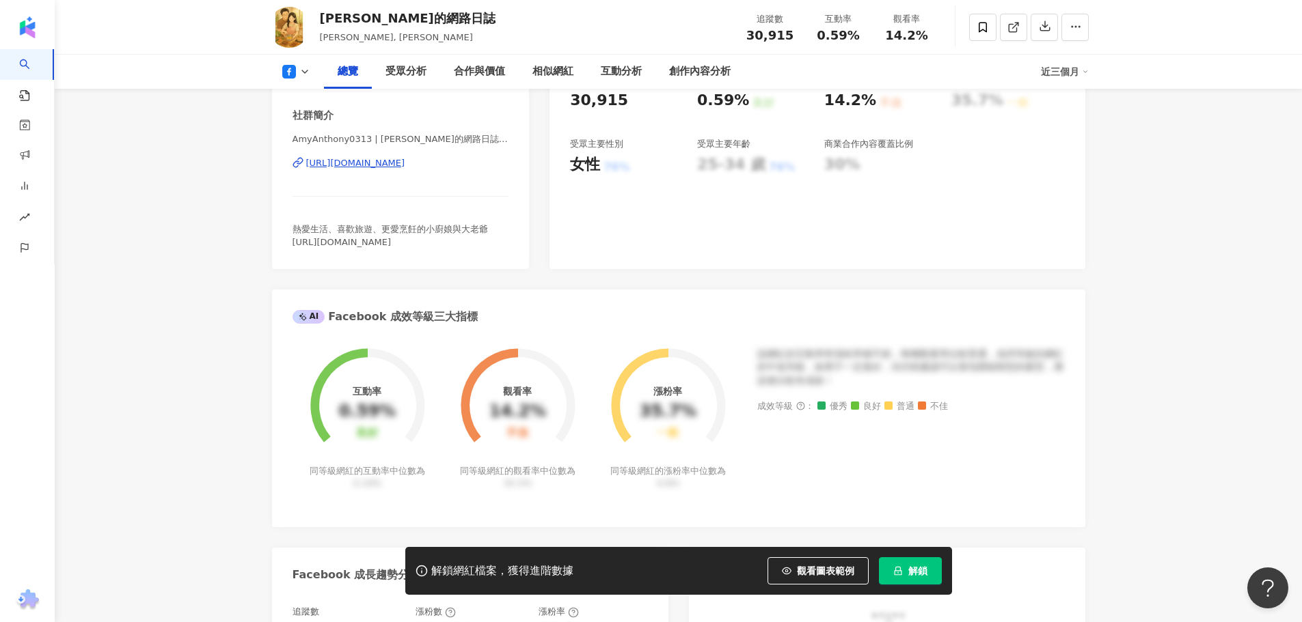
scroll to position [0, 0]
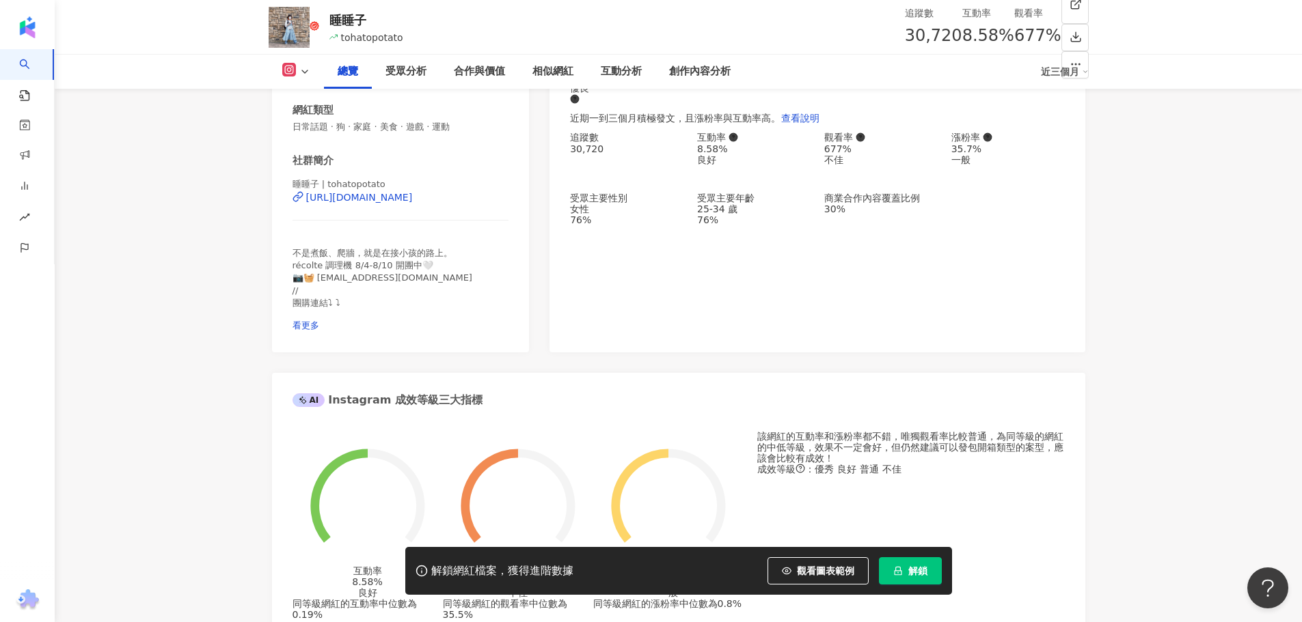
scroll to position [205, 0]
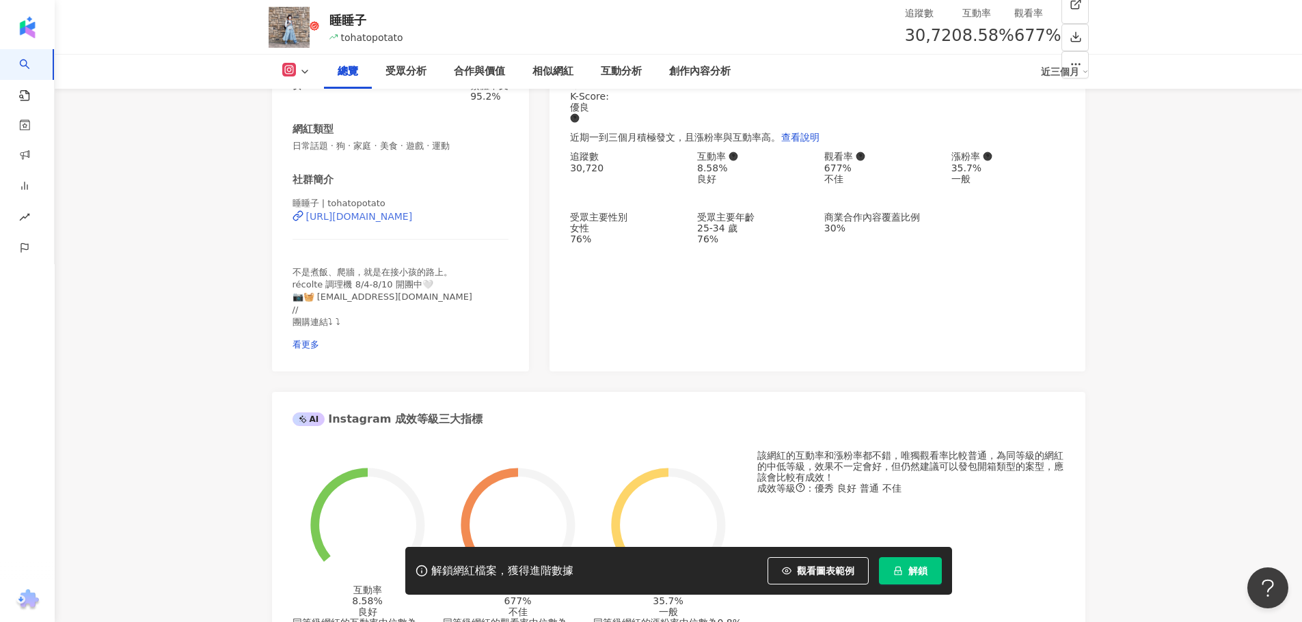
click at [413, 222] on div "https://www.instagram.com/tohatopotato/" at bounding box center [359, 216] width 107 height 11
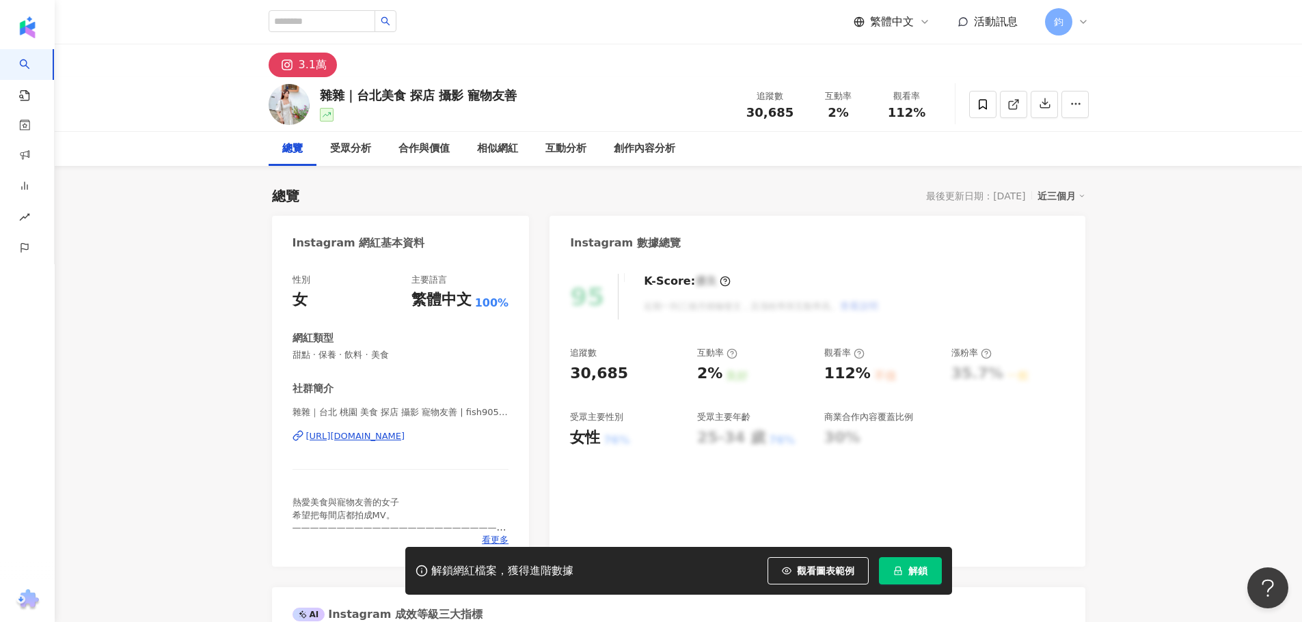
click at [362, 439] on div "https://www.instagram.com/fish905052007/" at bounding box center [355, 436] width 99 height 12
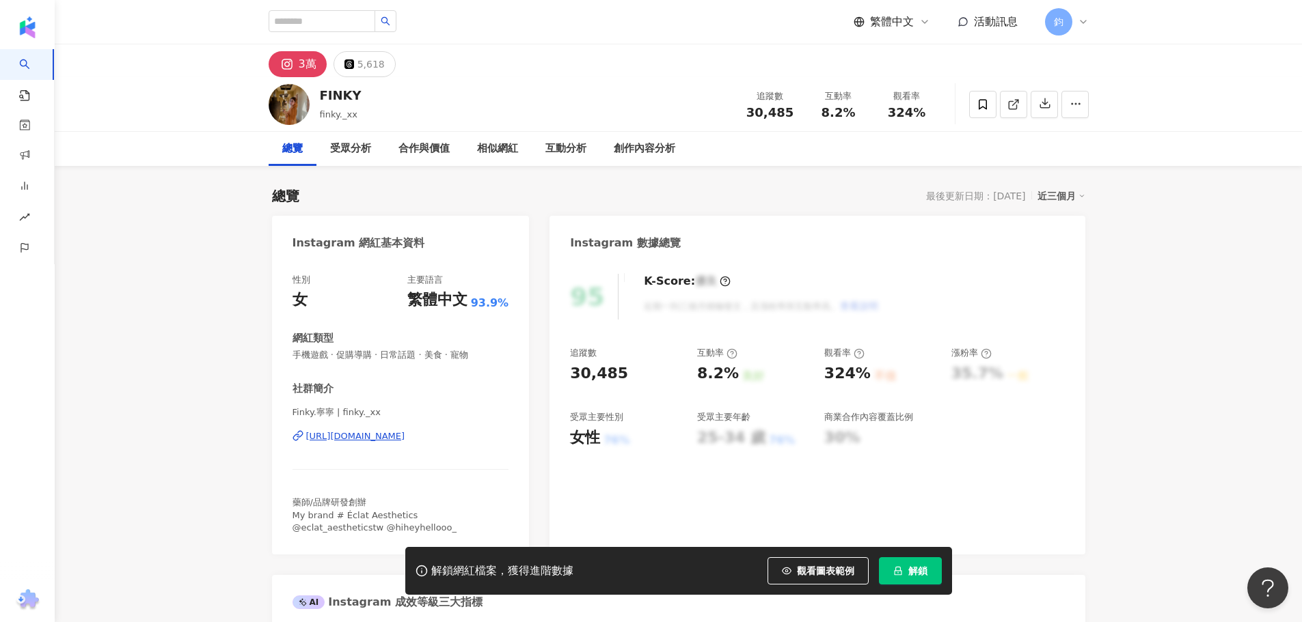
click at [390, 430] on div "https://www.instagram.com/finky._xx/" at bounding box center [355, 436] width 99 height 12
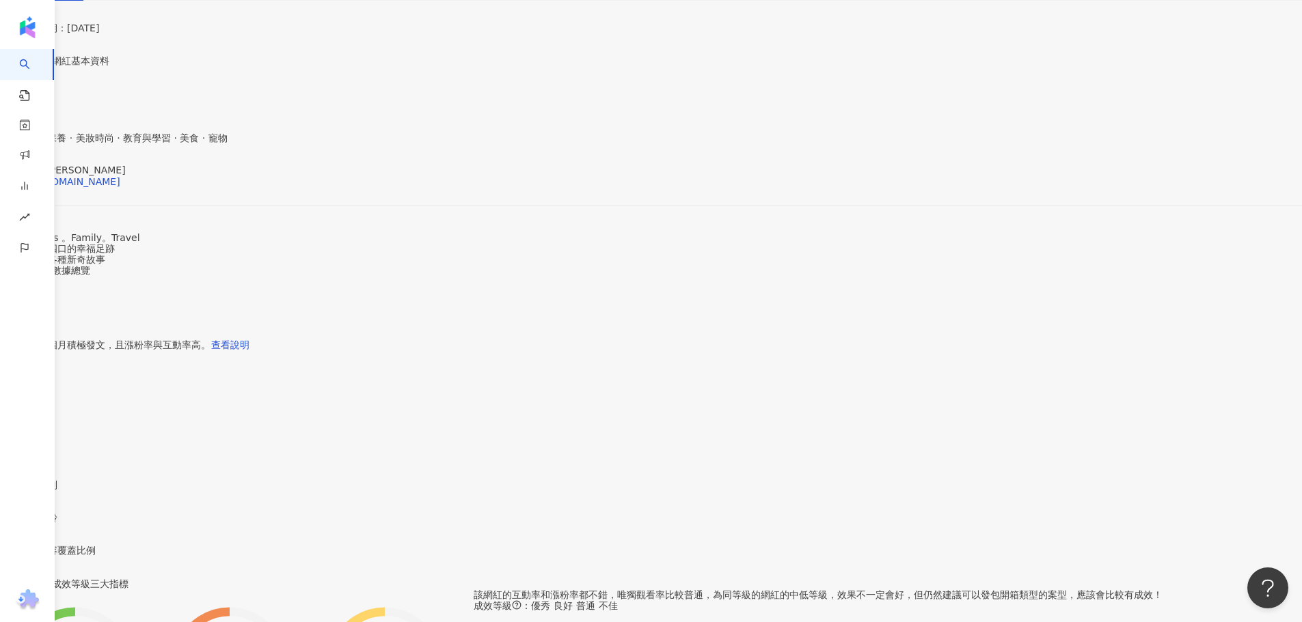
scroll to position [456, 0]
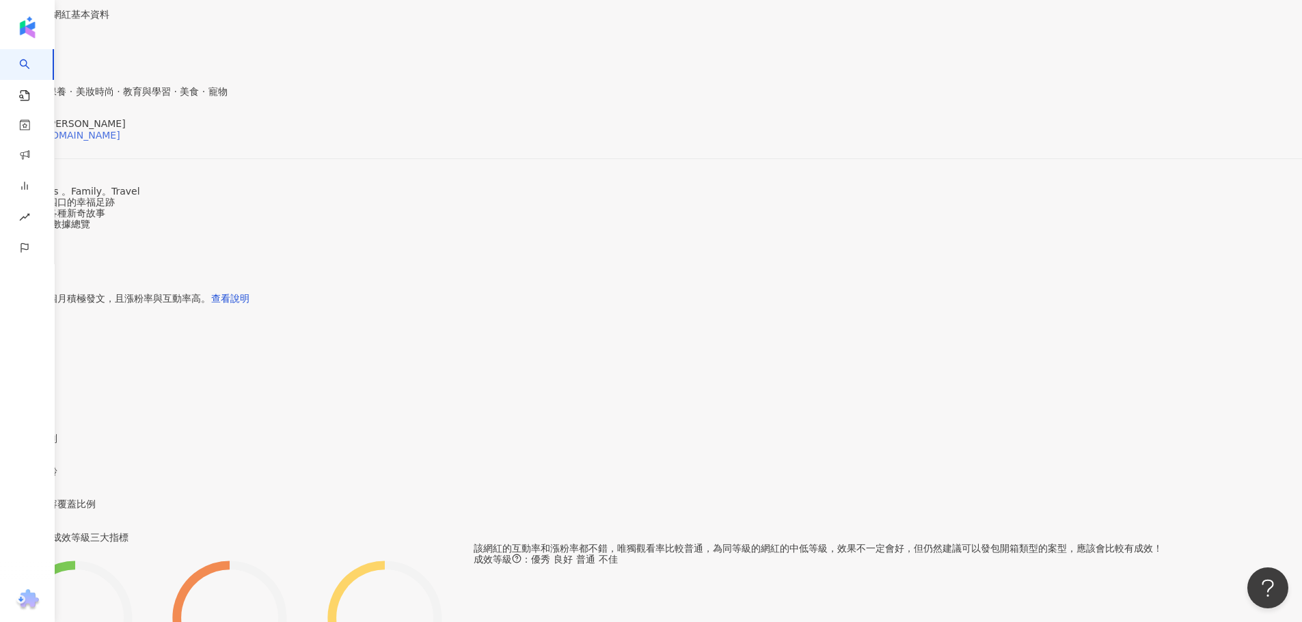
click at [120, 141] on div "https://www.instagram.com/emma_w_kids/" at bounding box center [67, 135] width 107 height 11
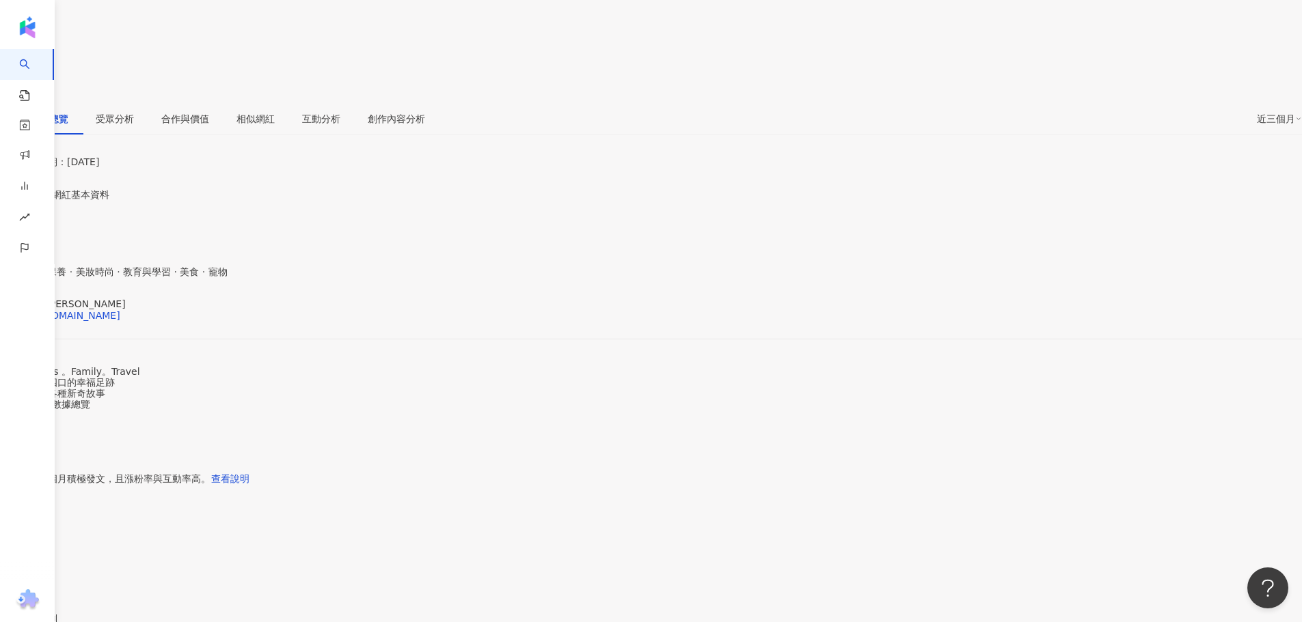
scroll to position [478, 0]
